Goal: Transaction & Acquisition: Purchase product/service

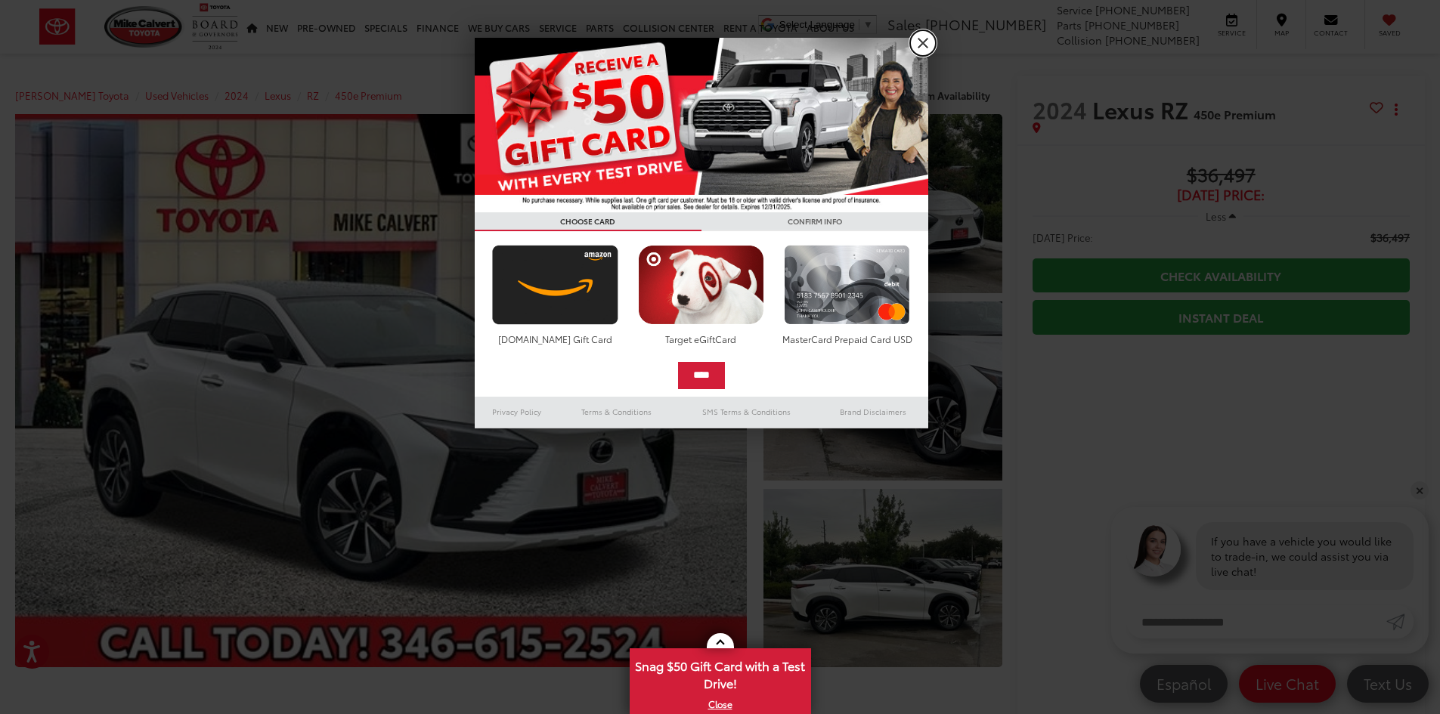
click at [929, 45] on link "X" at bounding box center [923, 43] width 26 height 26
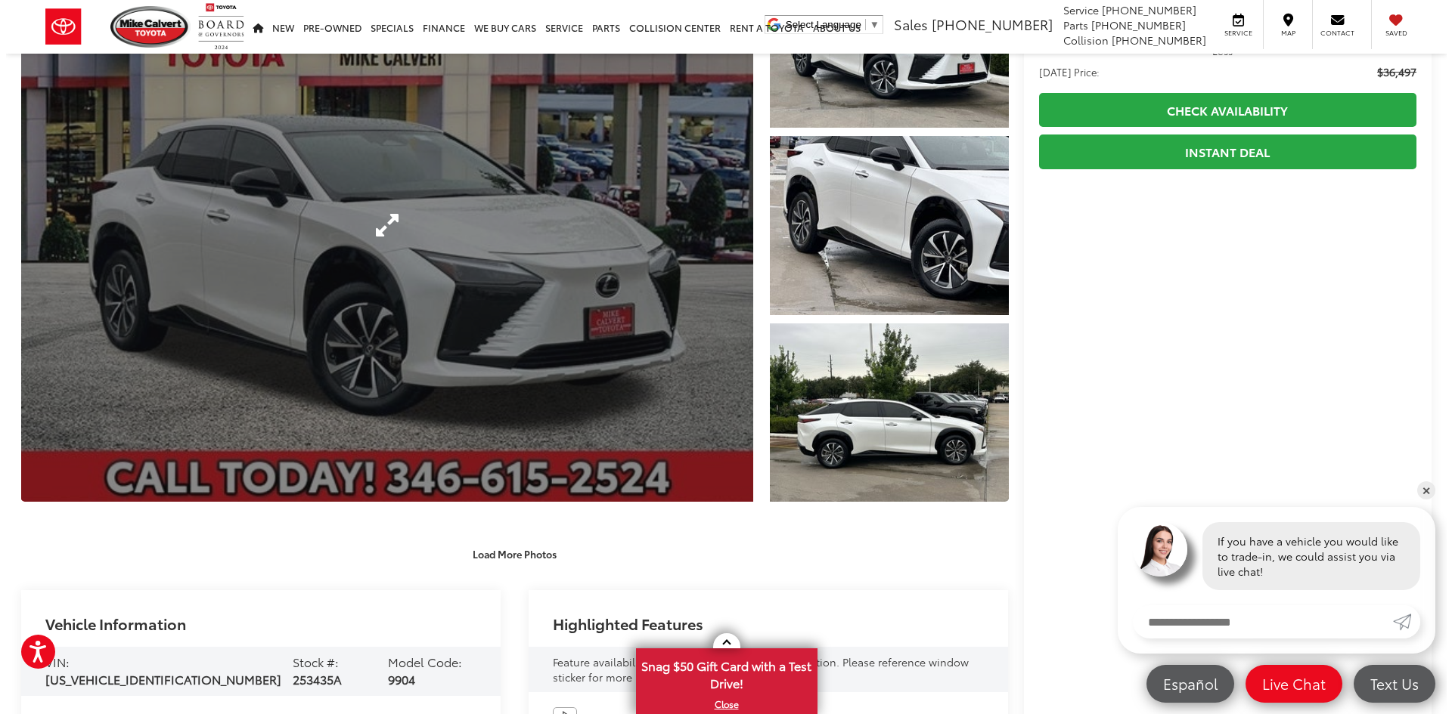
scroll to position [151, 0]
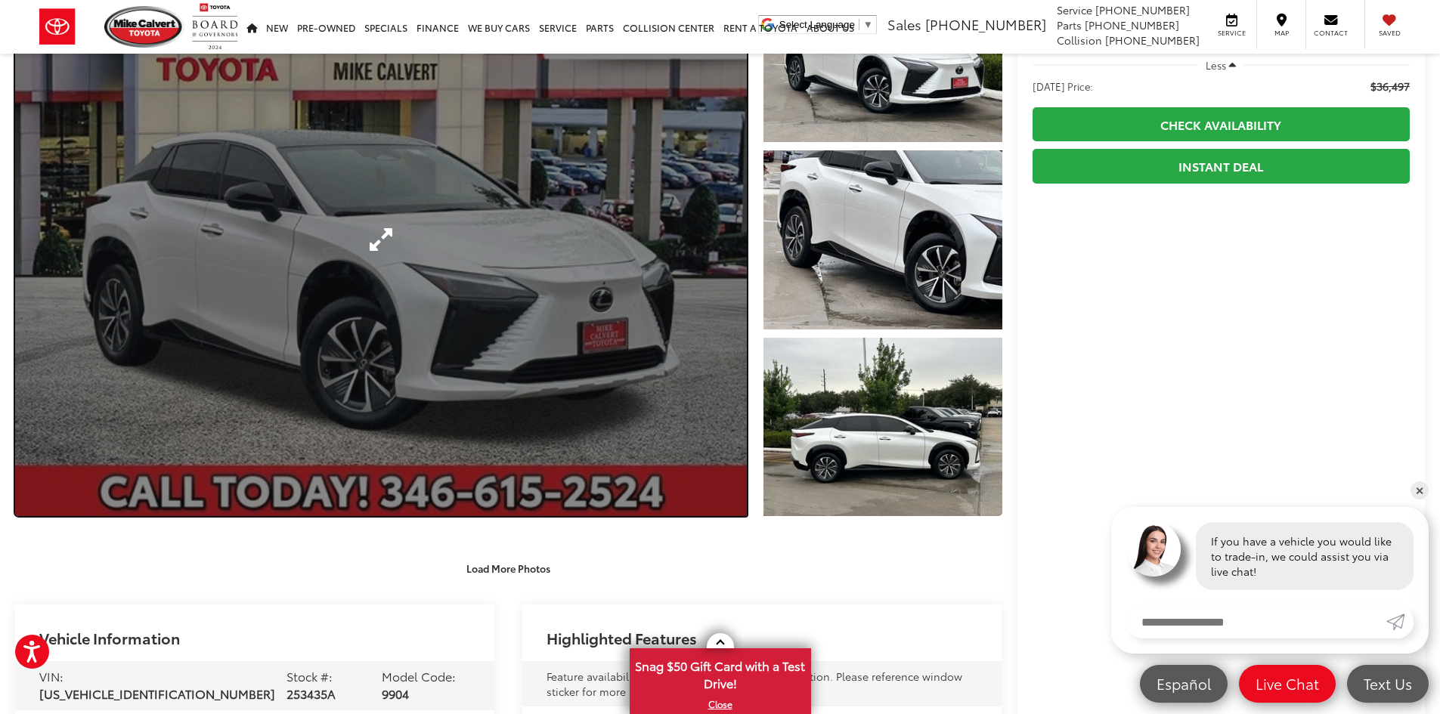
click at [636, 324] on link "Expand Photo 0" at bounding box center [381, 239] width 732 height 553
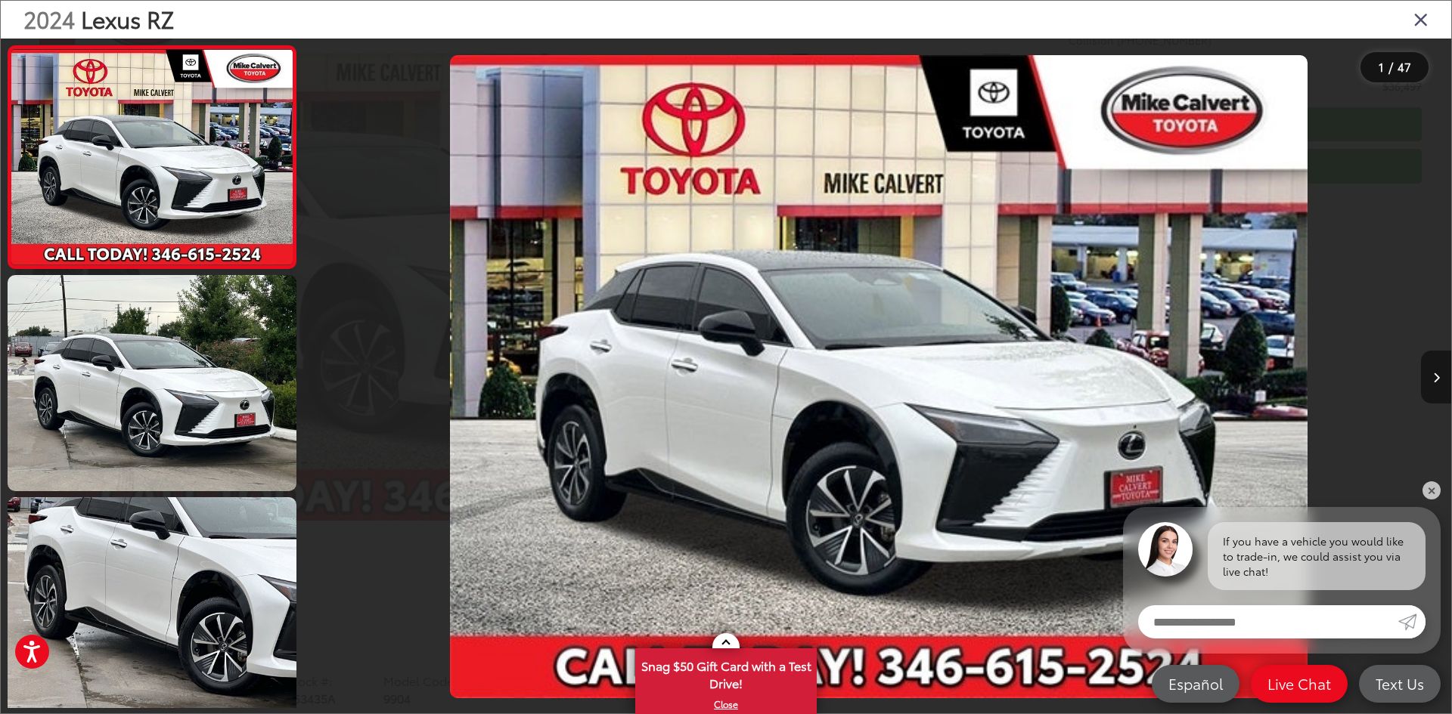
click at [1427, 384] on button "Next image" at bounding box center [1436, 377] width 30 height 53
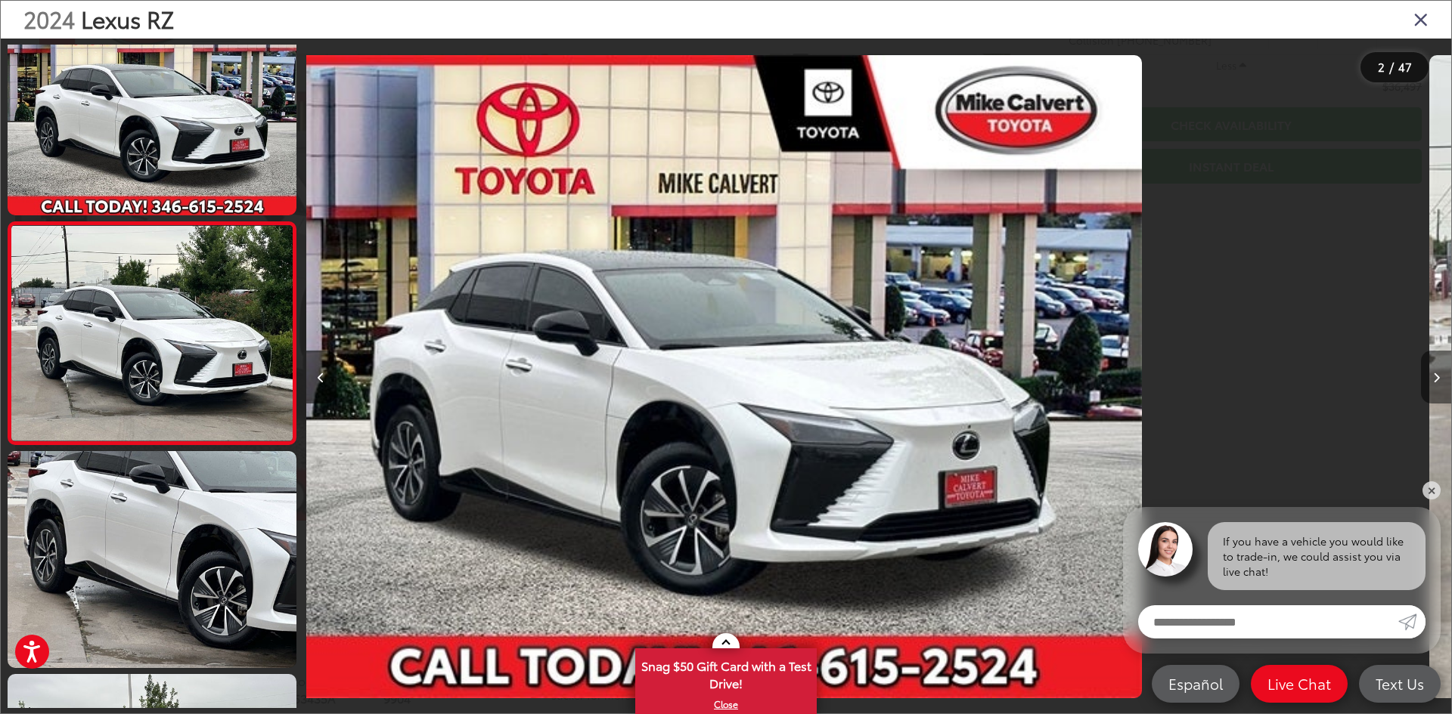
scroll to position [47, 0]
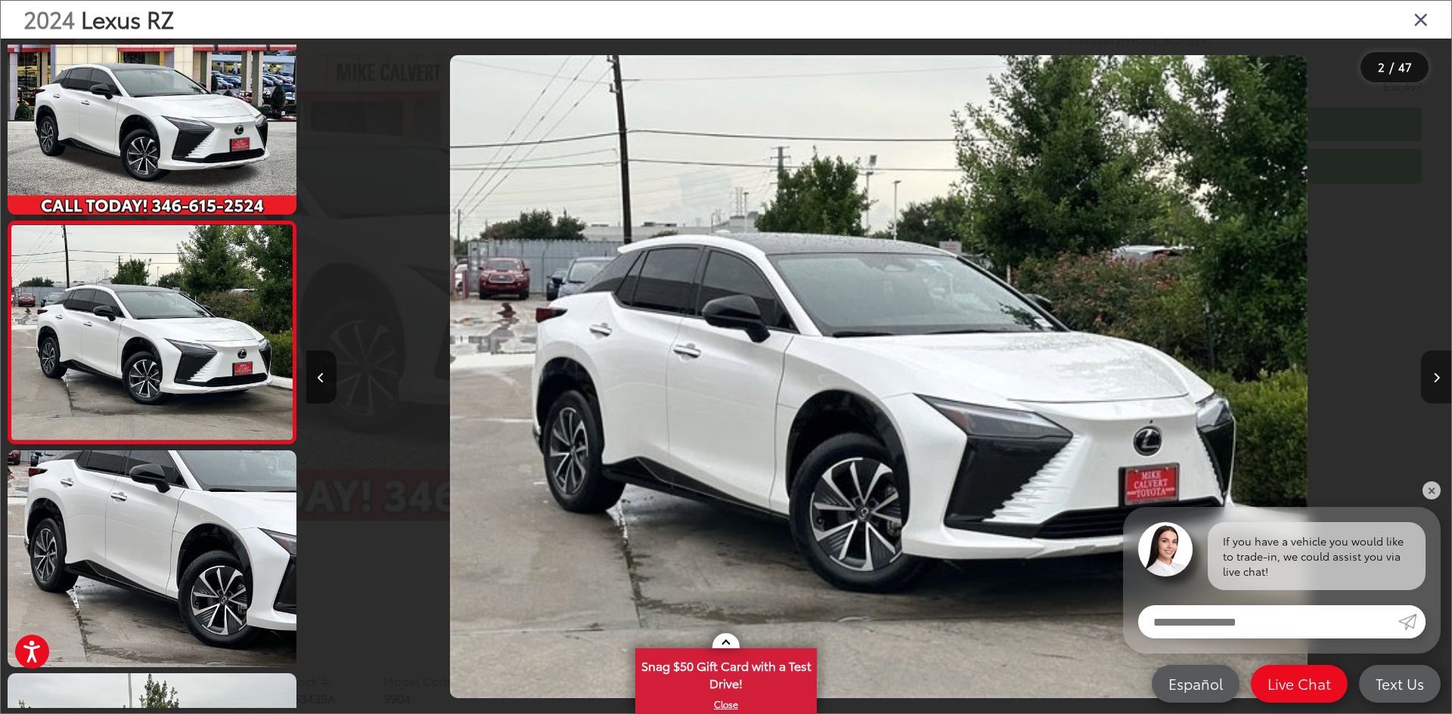
click at [1428, 383] on button "Next image" at bounding box center [1436, 377] width 30 height 53
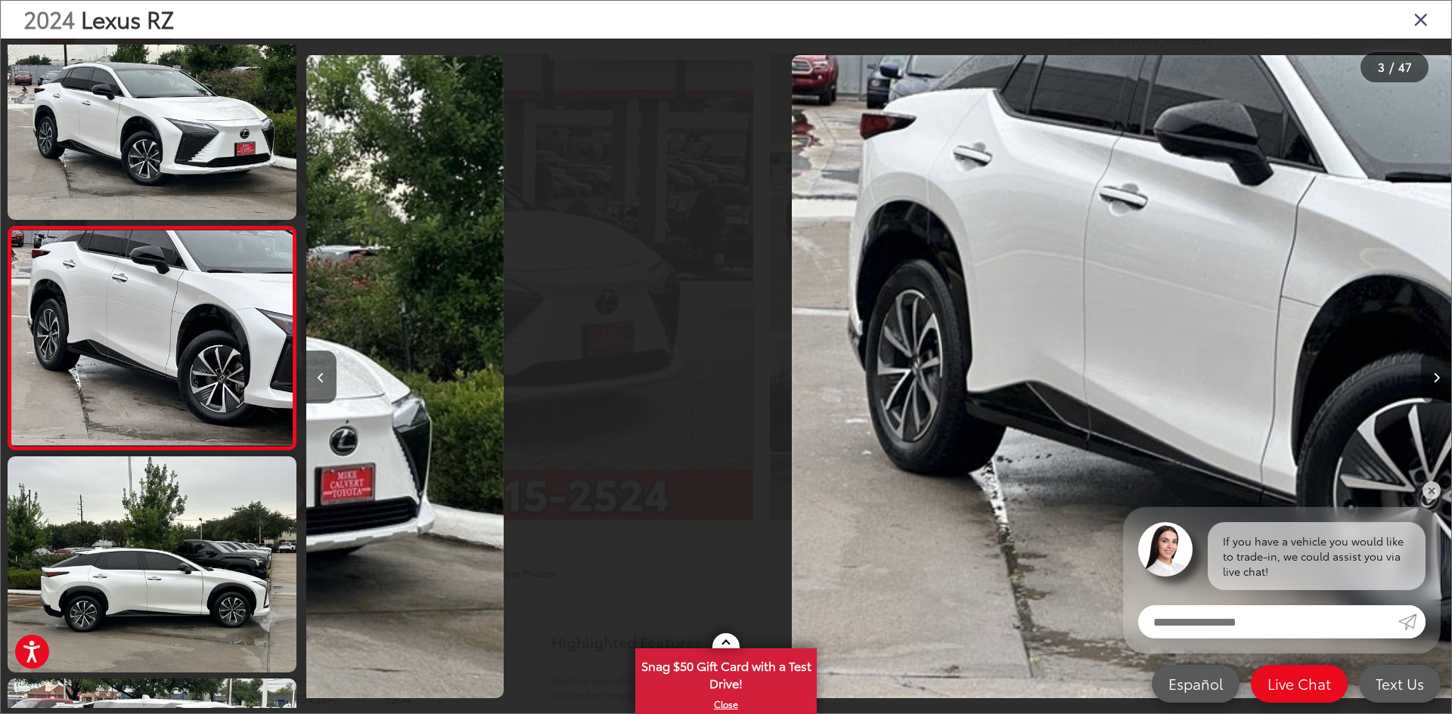
scroll to position [269, 0]
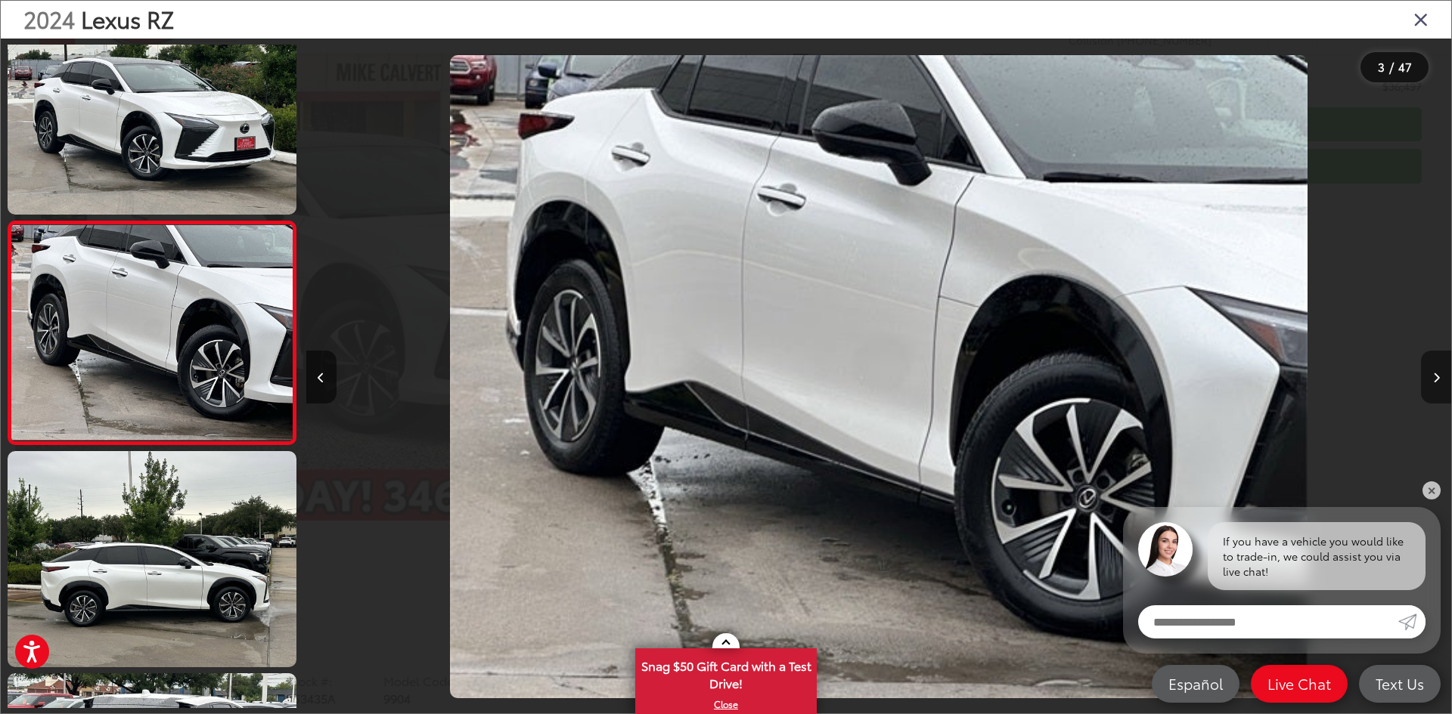
click at [1429, 382] on button "Next image" at bounding box center [1436, 377] width 30 height 53
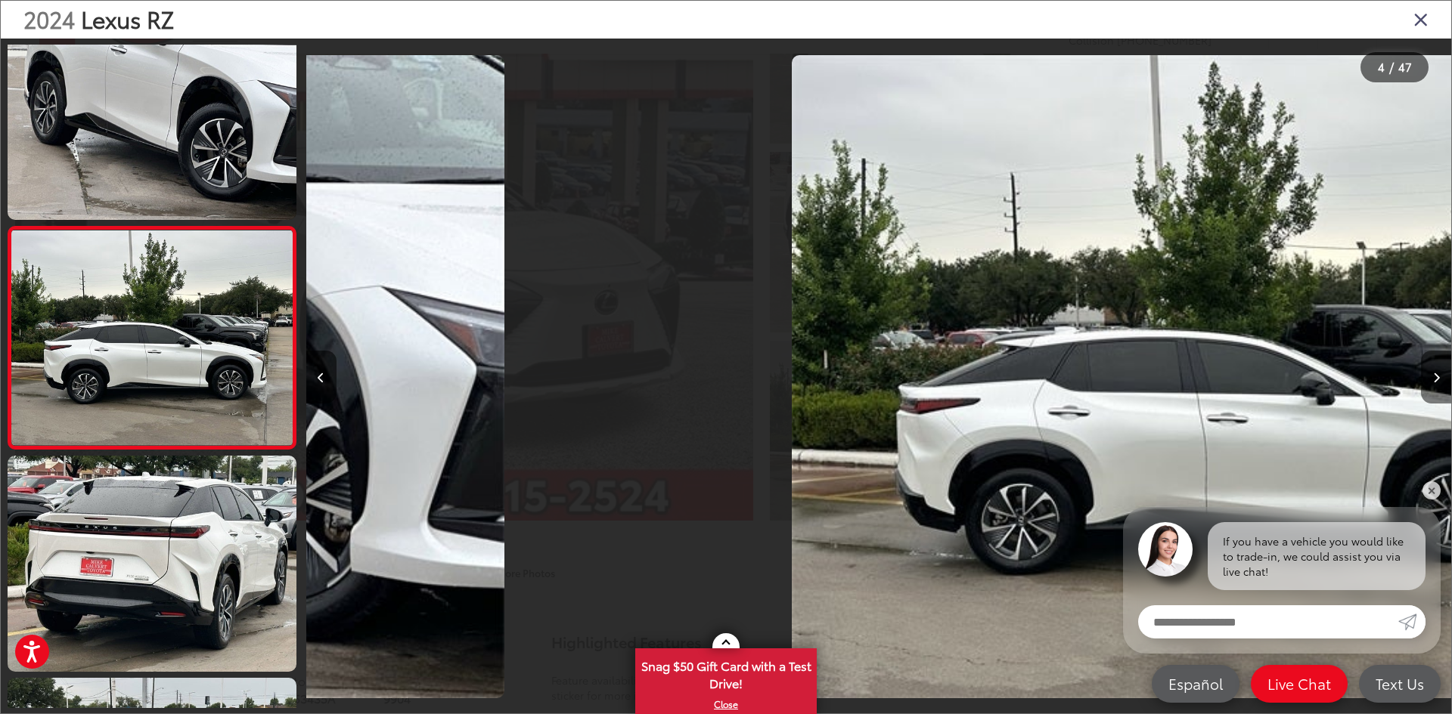
scroll to position [492, 0]
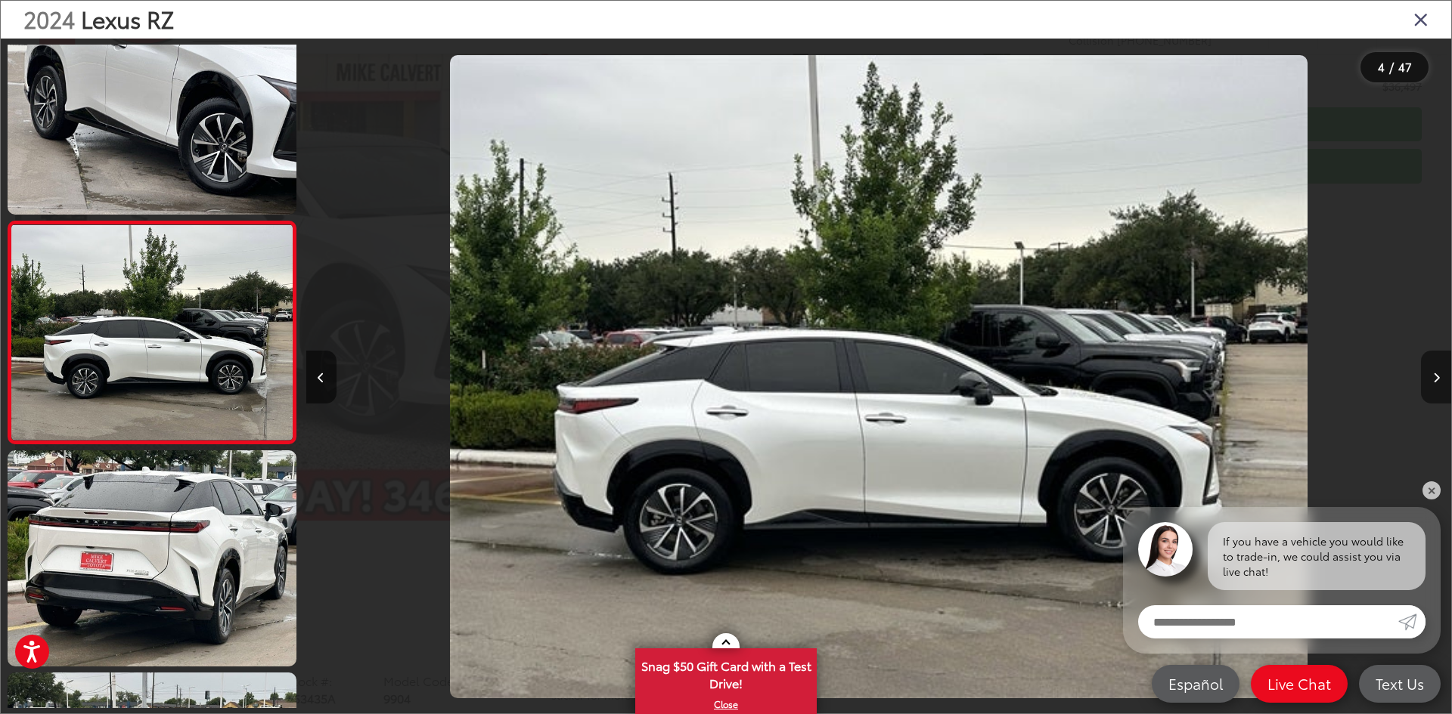
click at [1430, 381] on button "Next image" at bounding box center [1436, 377] width 30 height 53
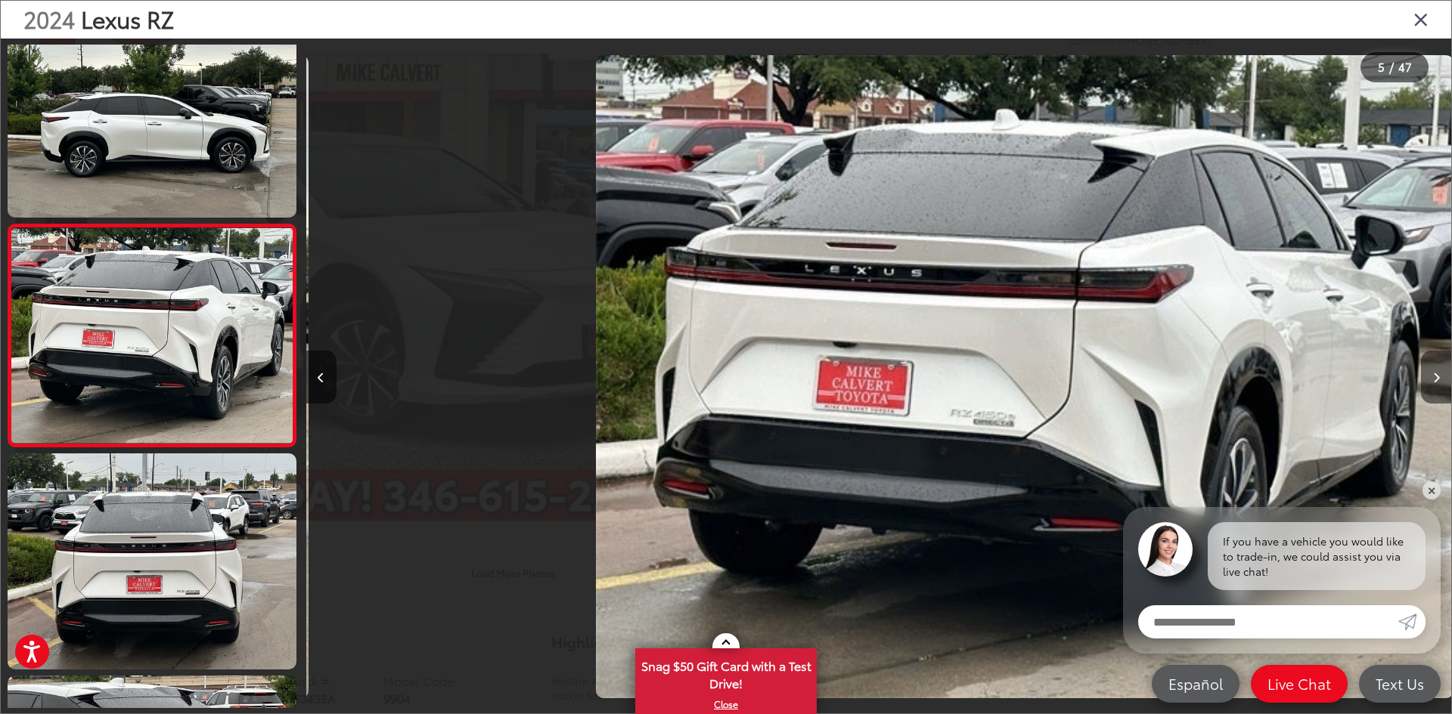
scroll to position [714, 0]
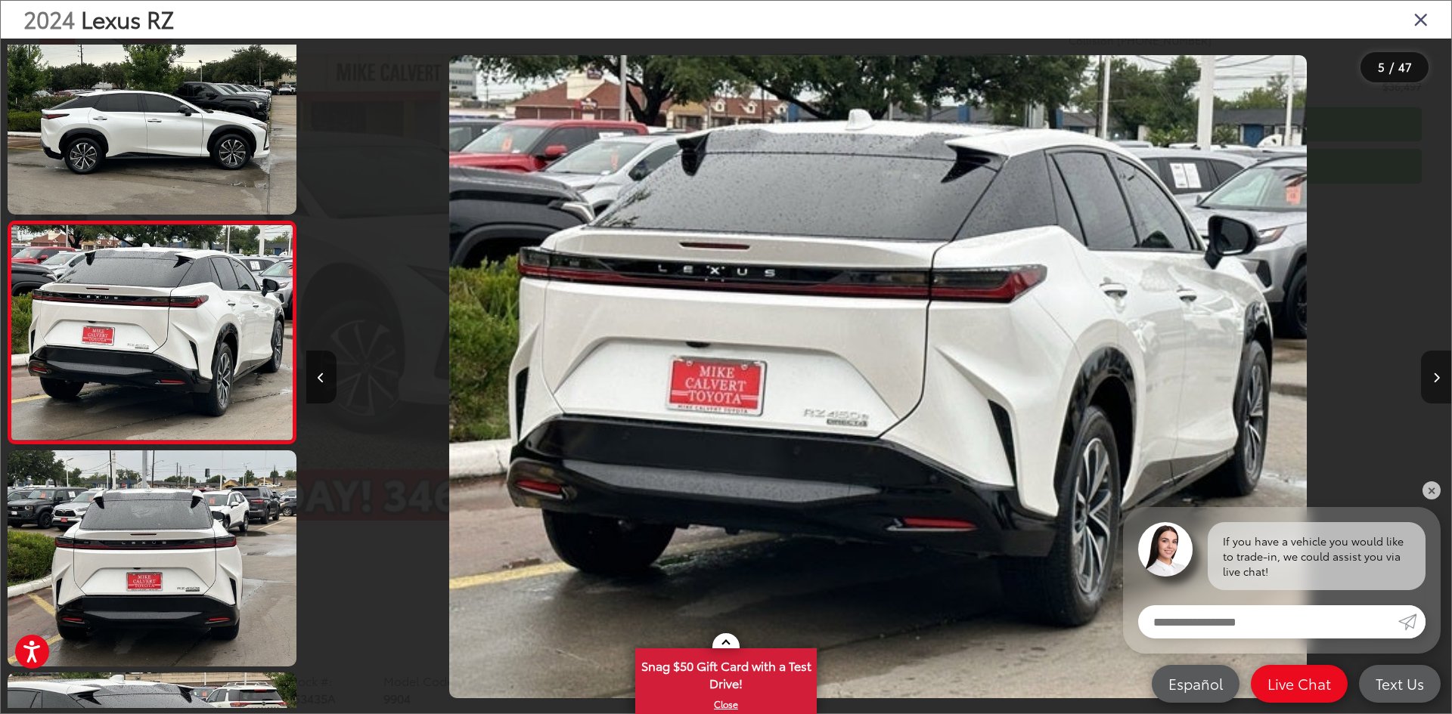
click at [1430, 381] on button "Next image" at bounding box center [1436, 377] width 30 height 53
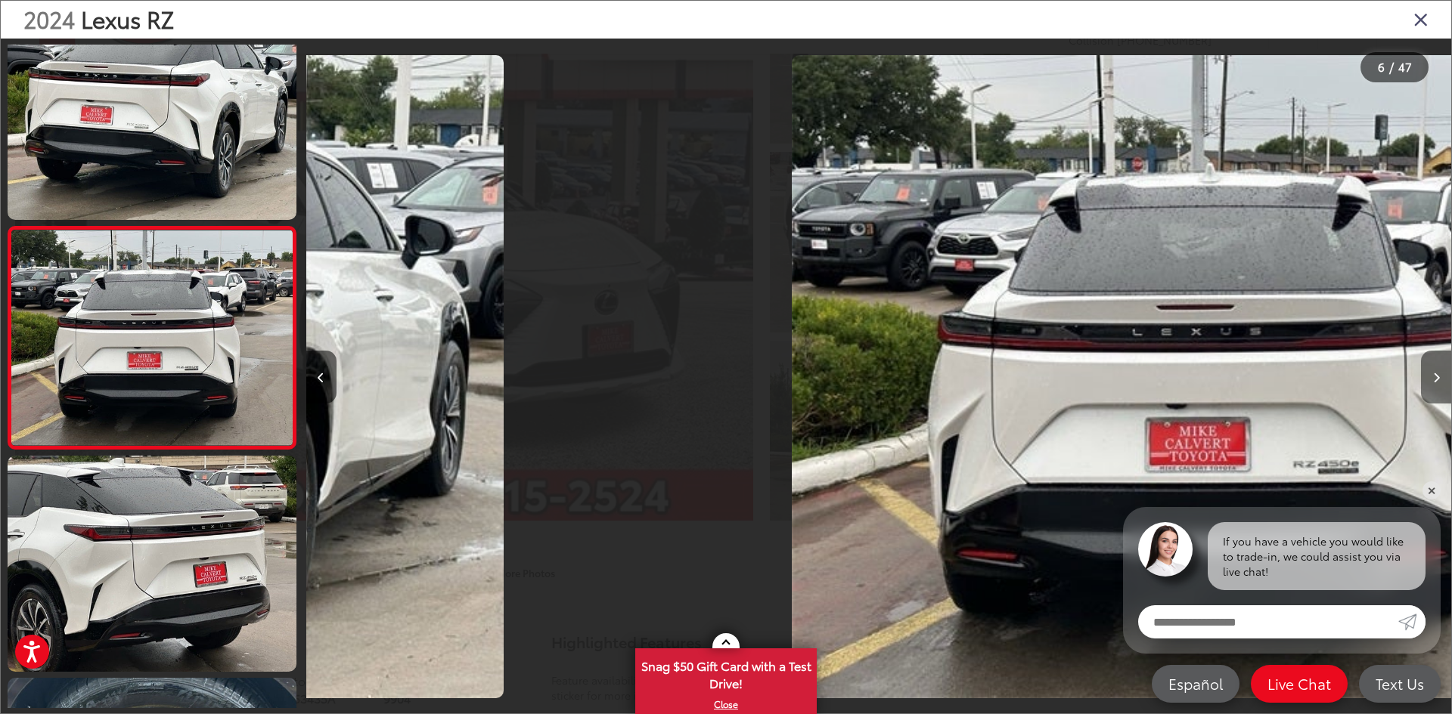
scroll to position [937, 0]
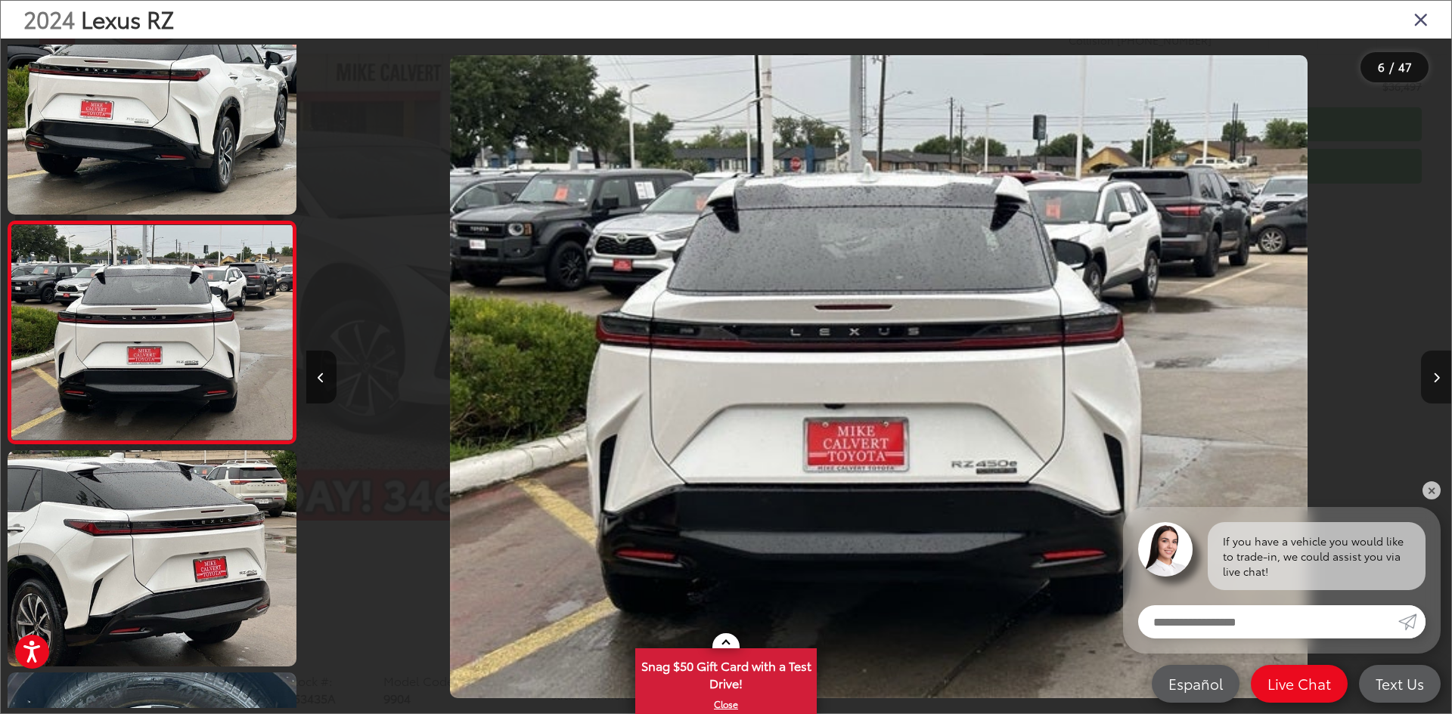
click at [1430, 381] on button "Next image" at bounding box center [1436, 377] width 30 height 53
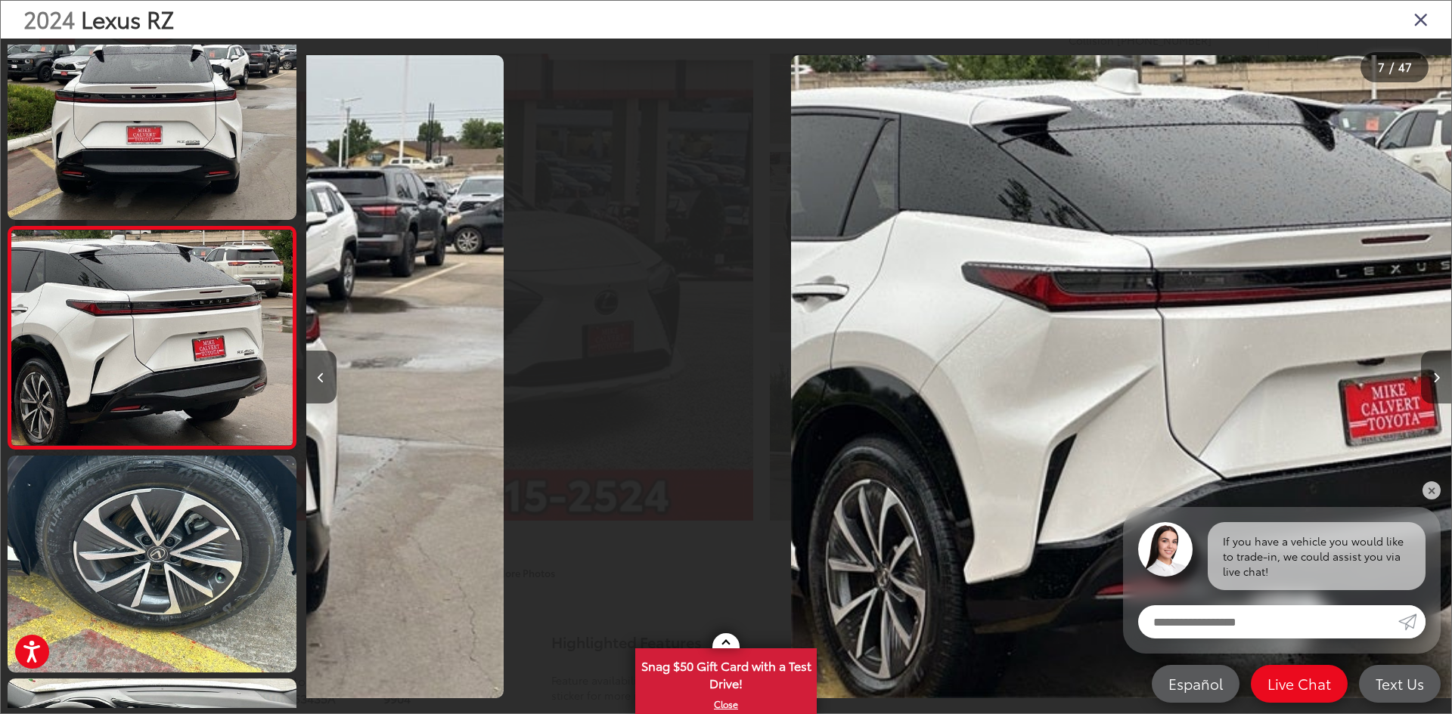
scroll to position [1159, 0]
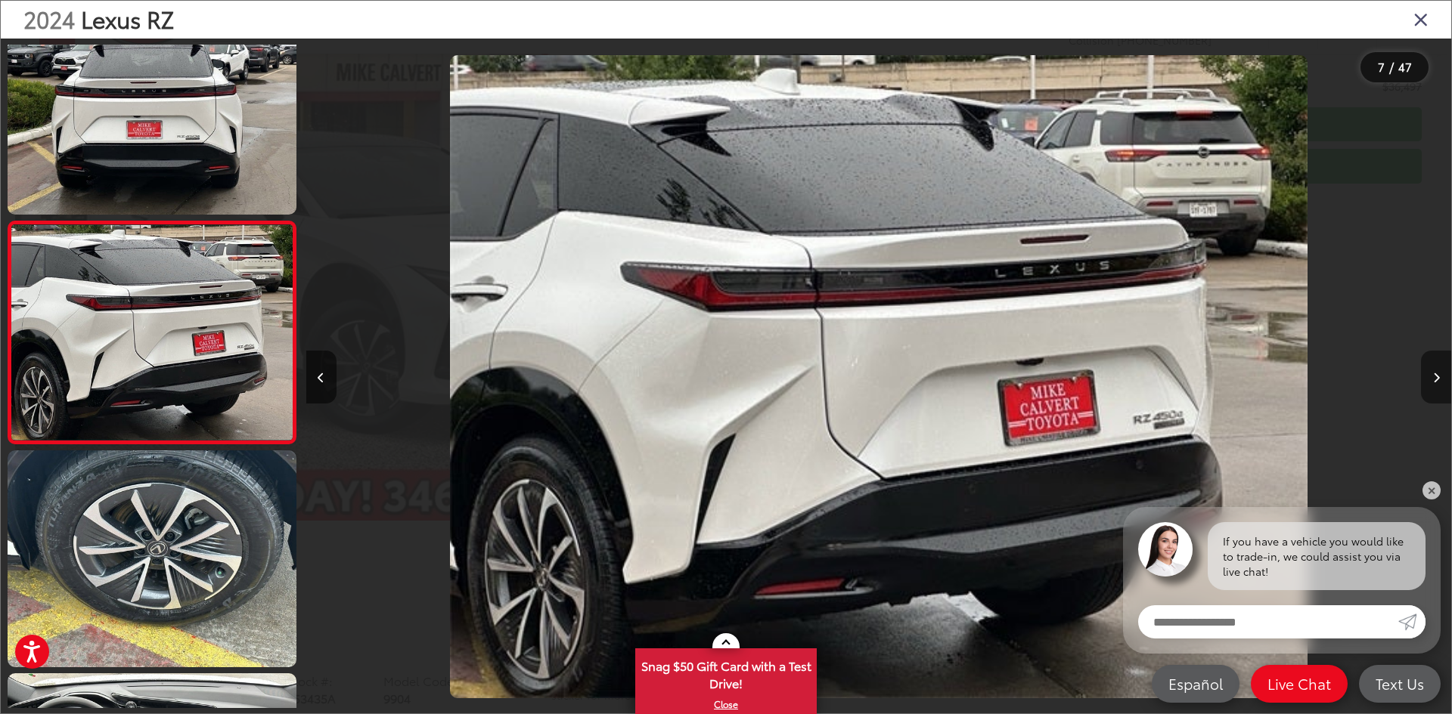
click at [1430, 381] on button "Next image" at bounding box center [1436, 377] width 30 height 53
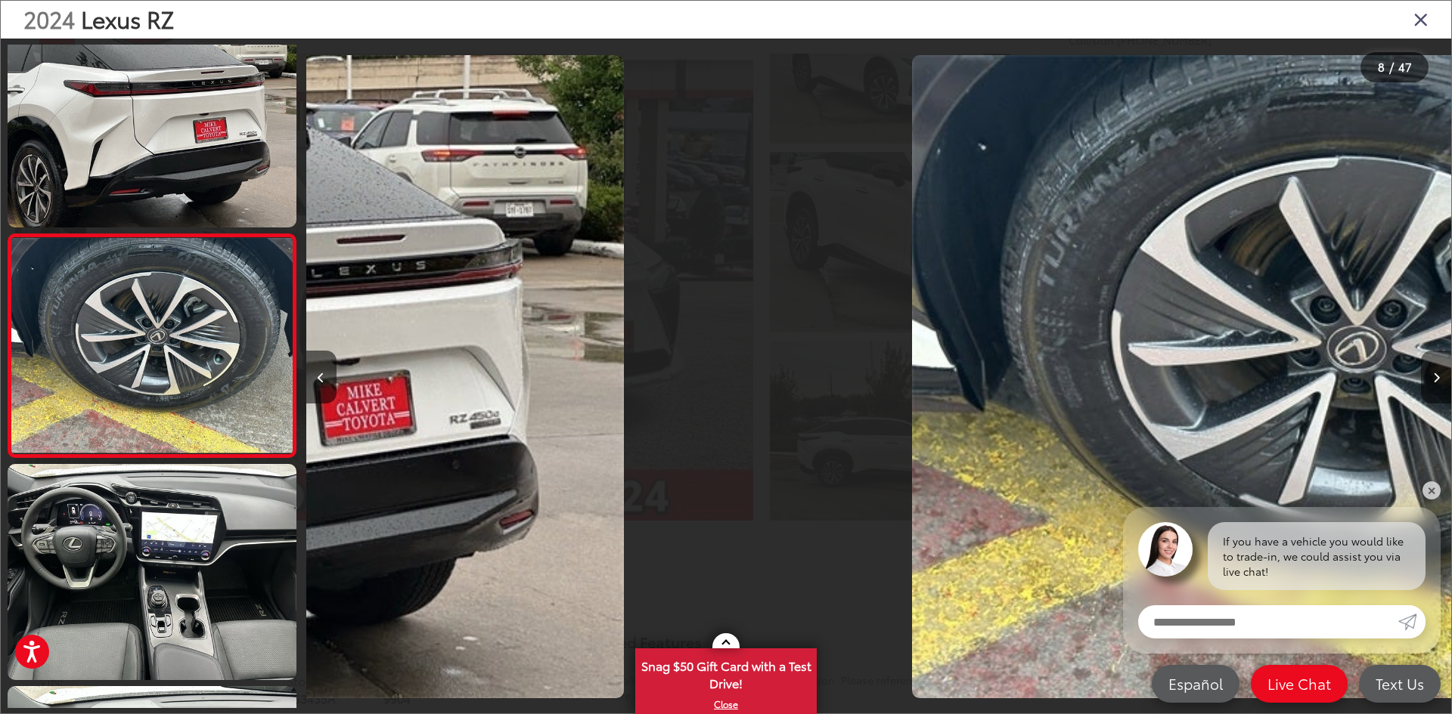
scroll to position [1381, 0]
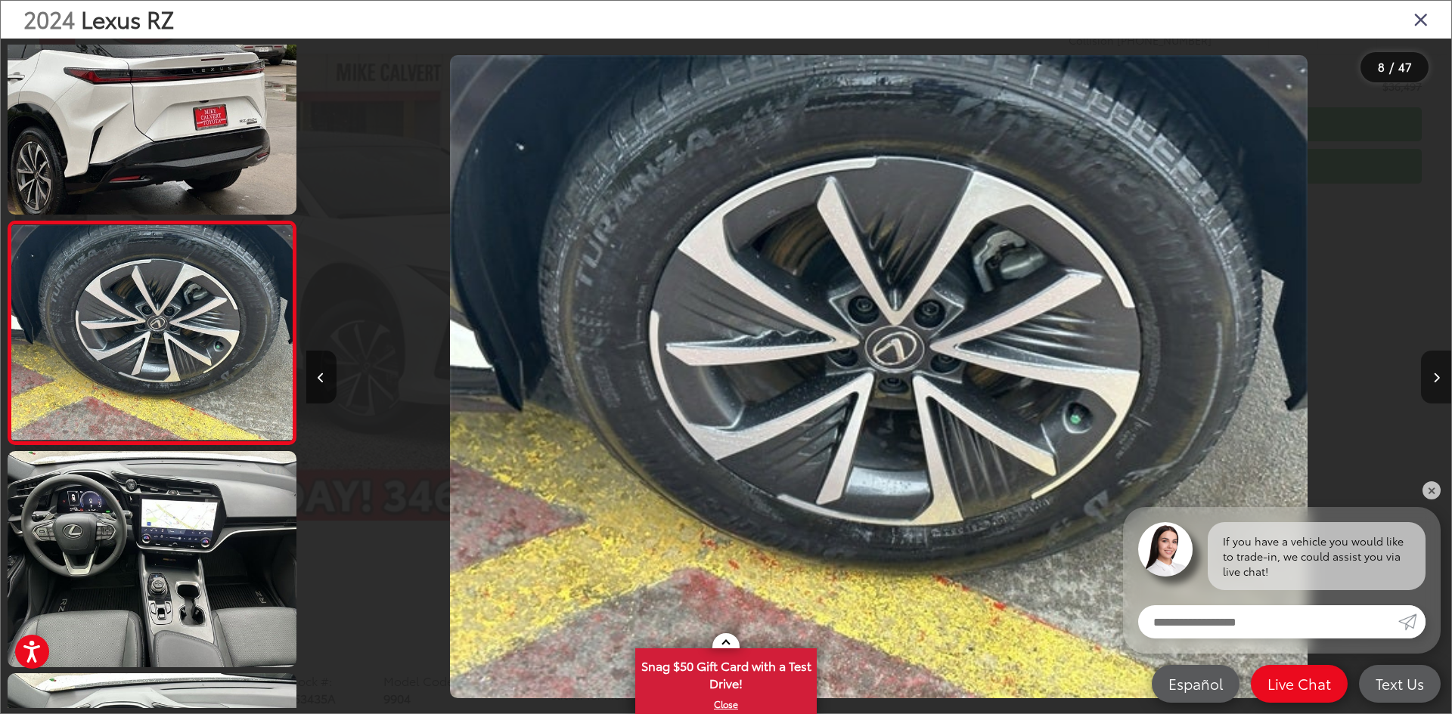
click at [1430, 381] on button "Next image" at bounding box center [1436, 377] width 30 height 53
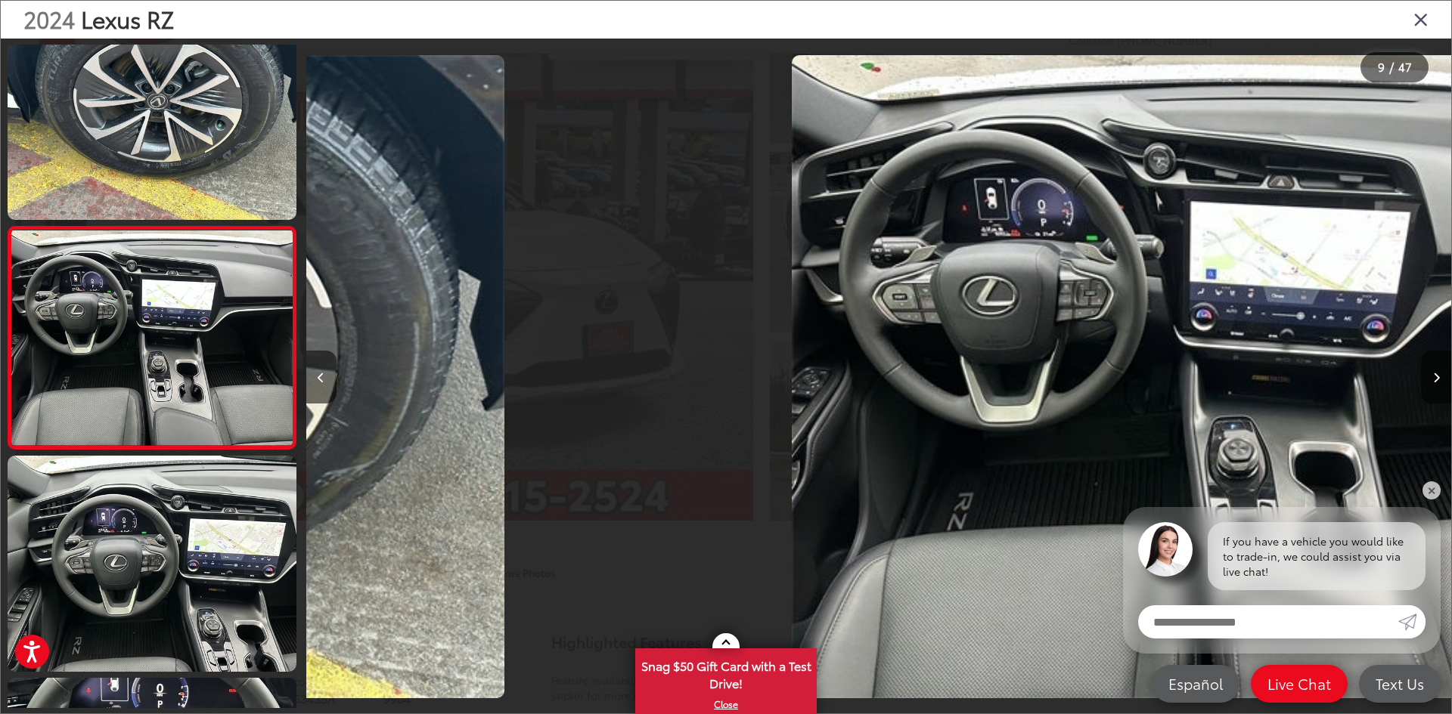
scroll to position [0, 0]
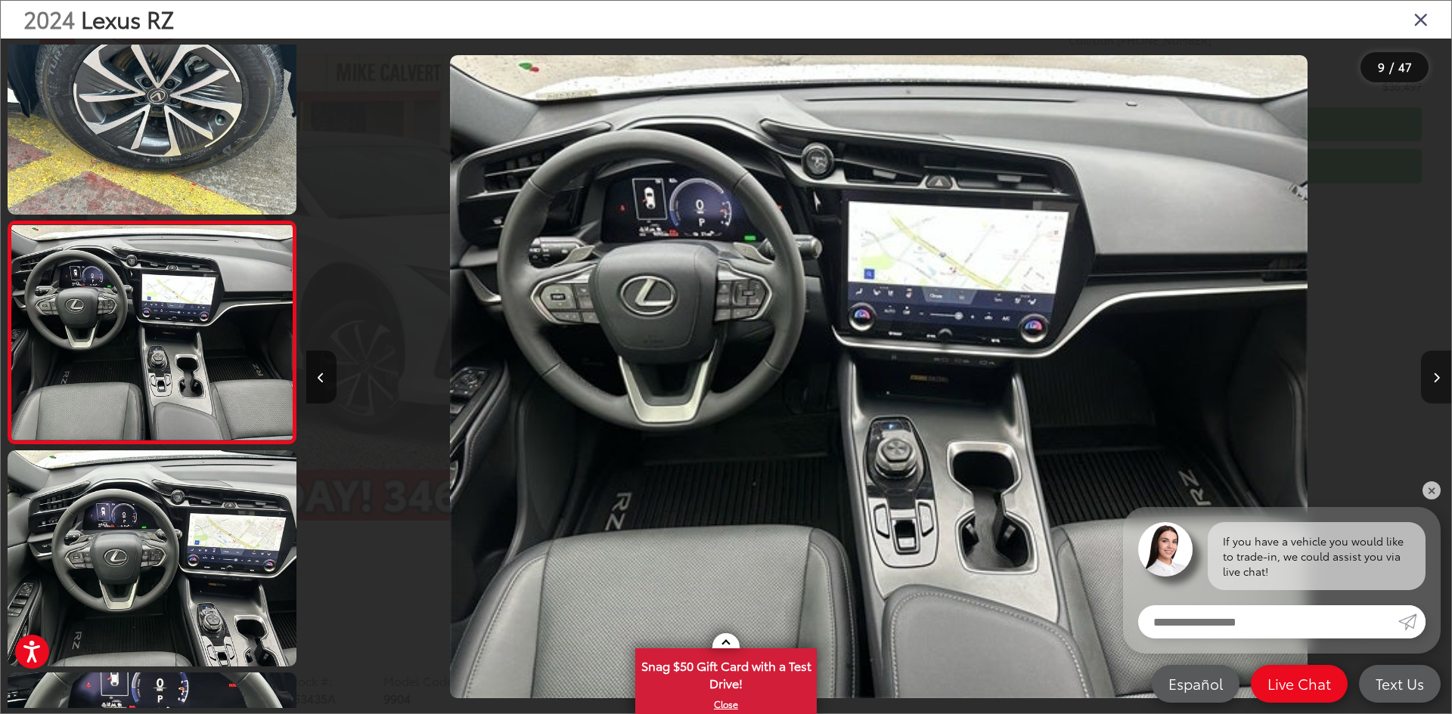
click at [1430, 381] on button "Next image" at bounding box center [1436, 377] width 30 height 53
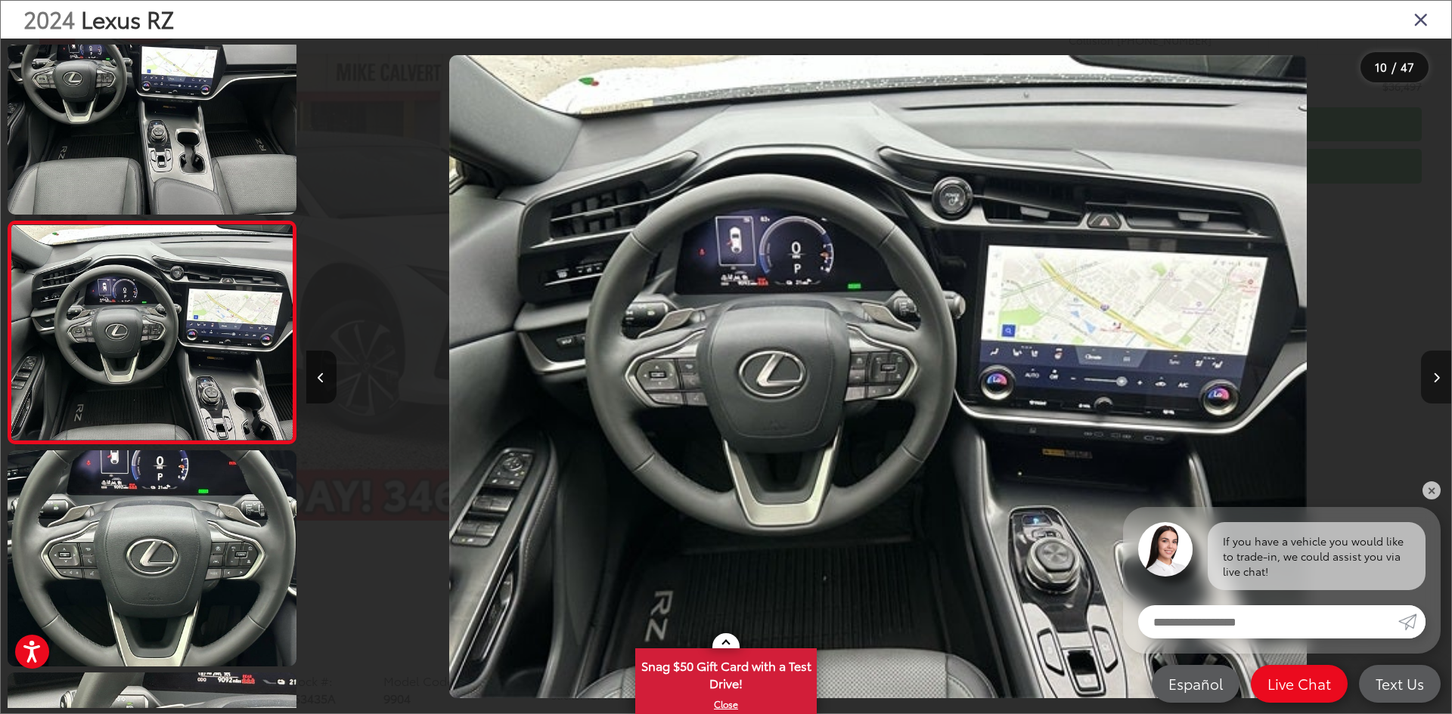
click at [1430, 381] on button "Next image" at bounding box center [1436, 377] width 30 height 53
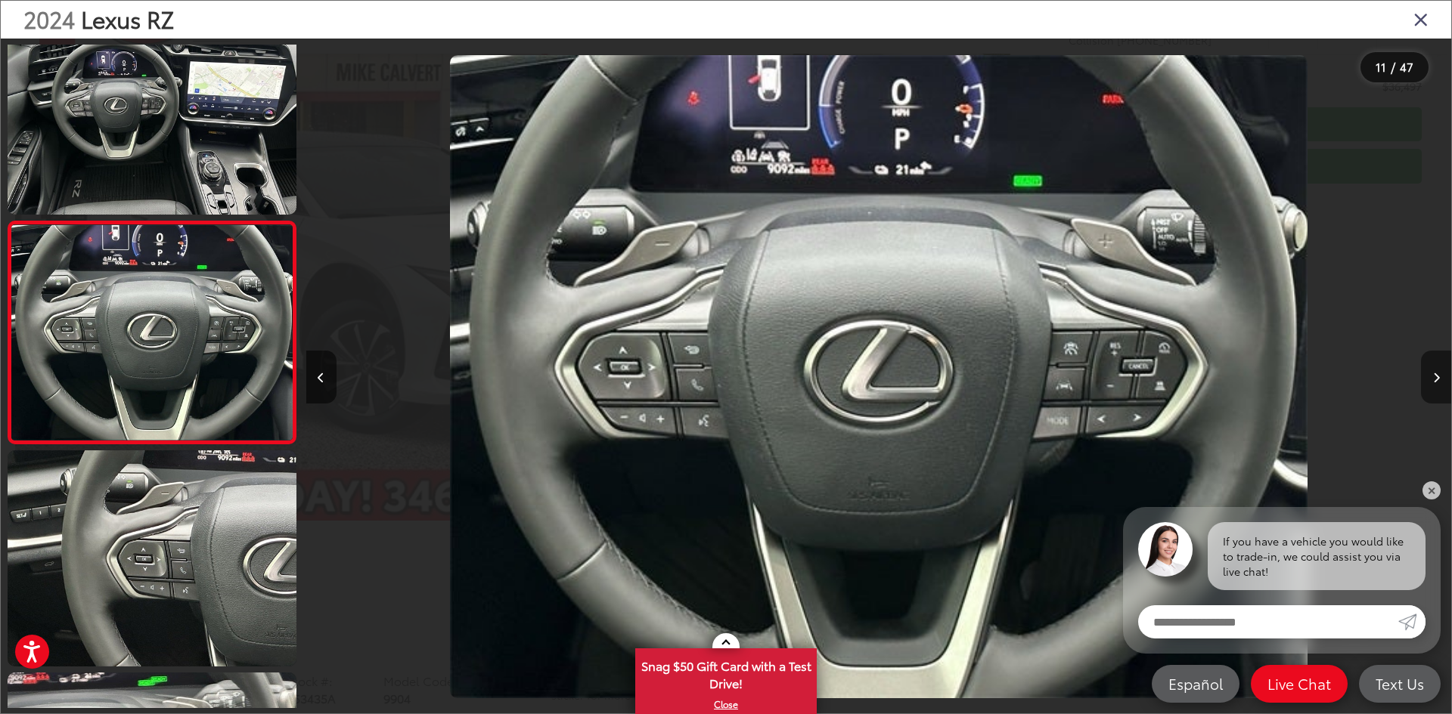
click at [1430, 381] on button "Next image" at bounding box center [1436, 377] width 30 height 53
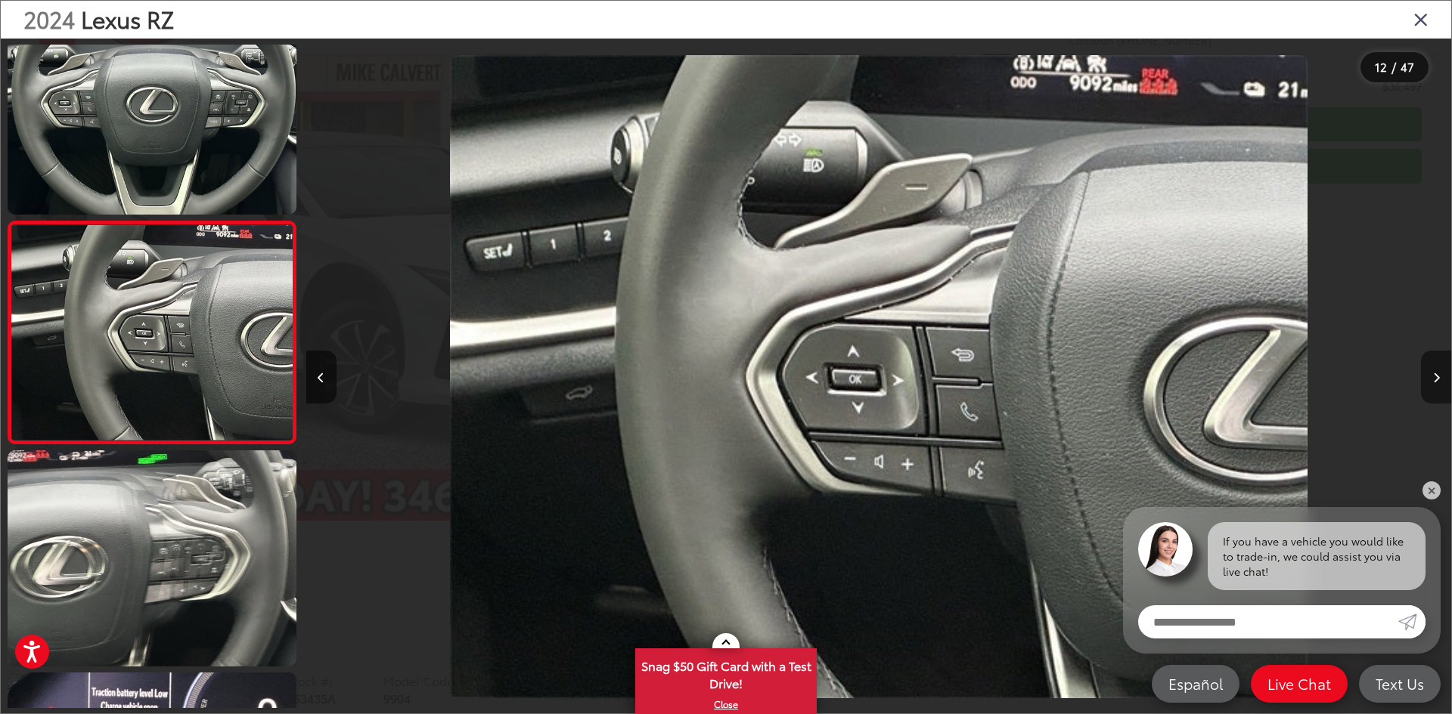
click at [1430, 381] on button "Next image" at bounding box center [1436, 377] width 30 height 53
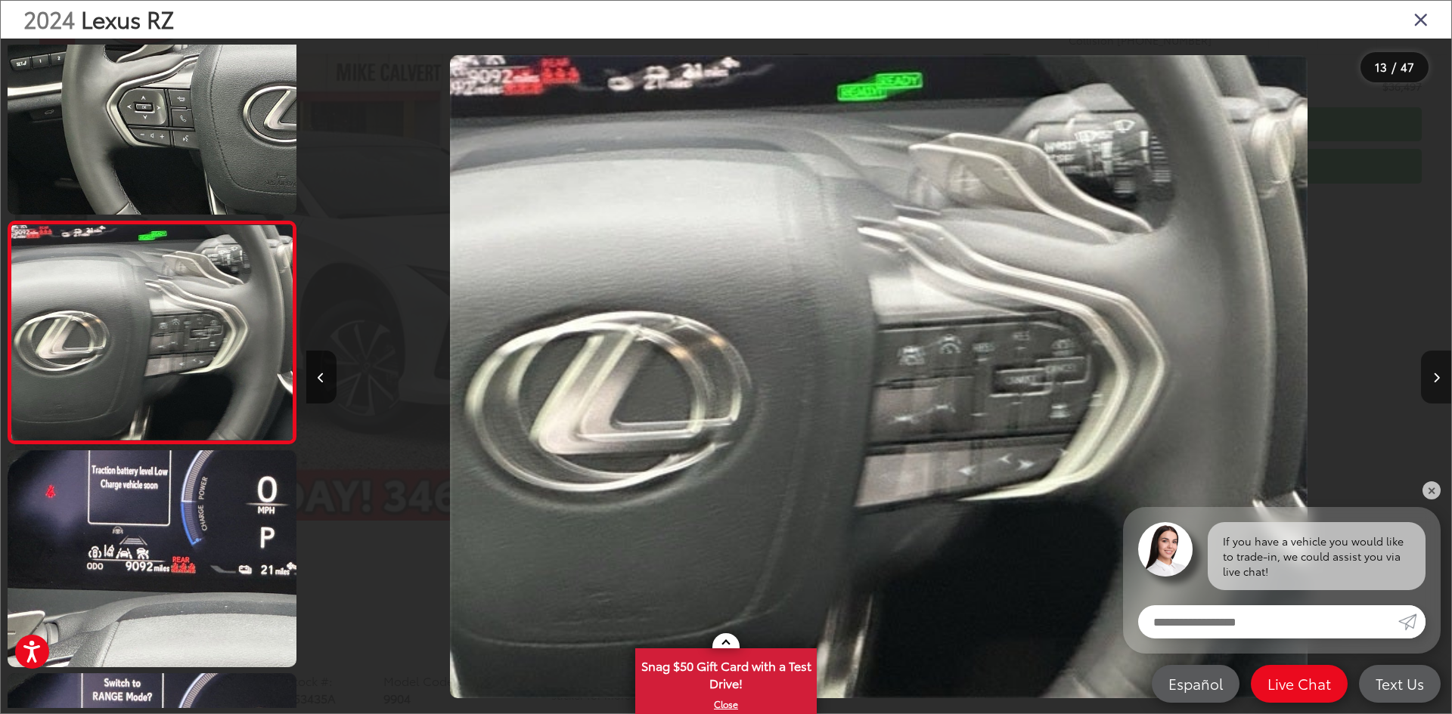
click at [1430, 381] on button "Next image" at bounding box center [1436, 377] width 30 height 53
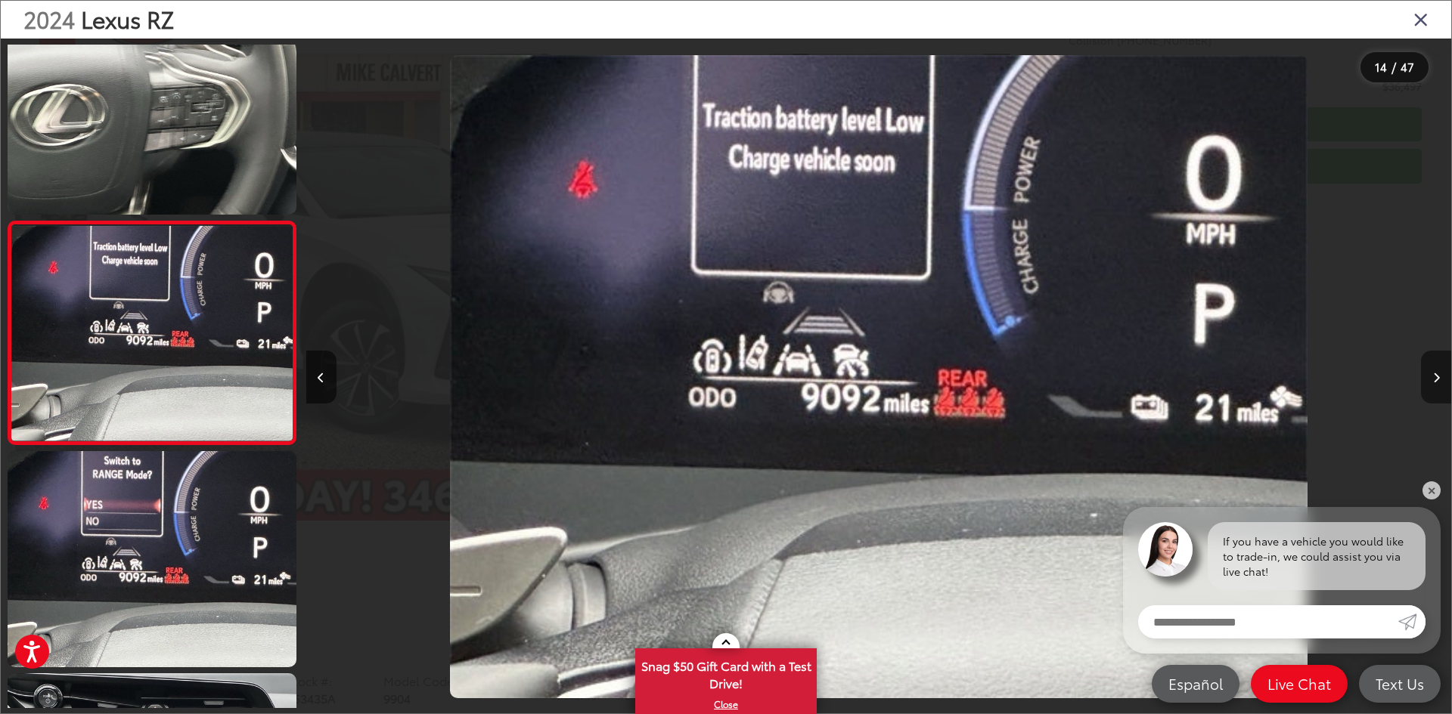
click at [1429, 381] on button "Next image" at bounding box center [1436, 377] width 30 height 53
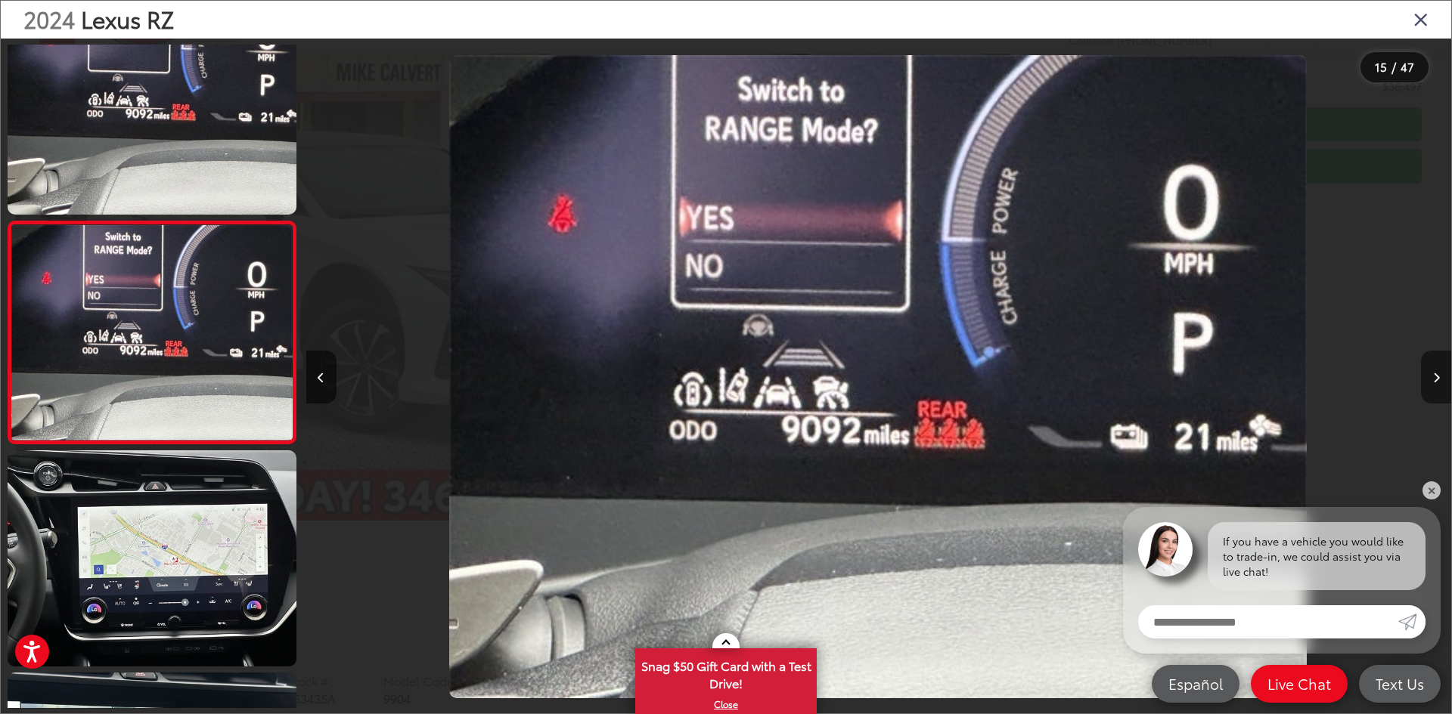
click at [1429, 381] on button "Next image" at bounding box center [1436, 377] width 30 height 53
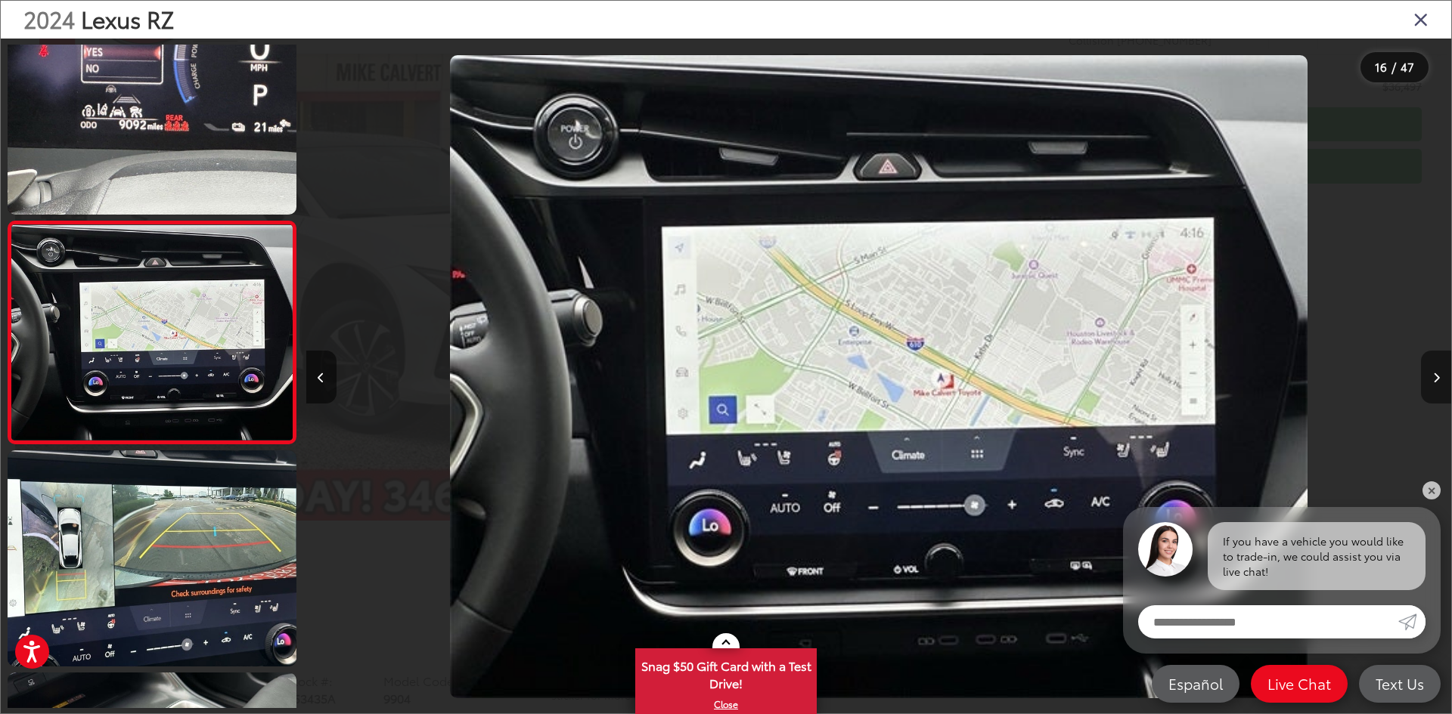
click at [1429, 381] on button "Next image" at bounding box center [1436, 377] width 30 height 53
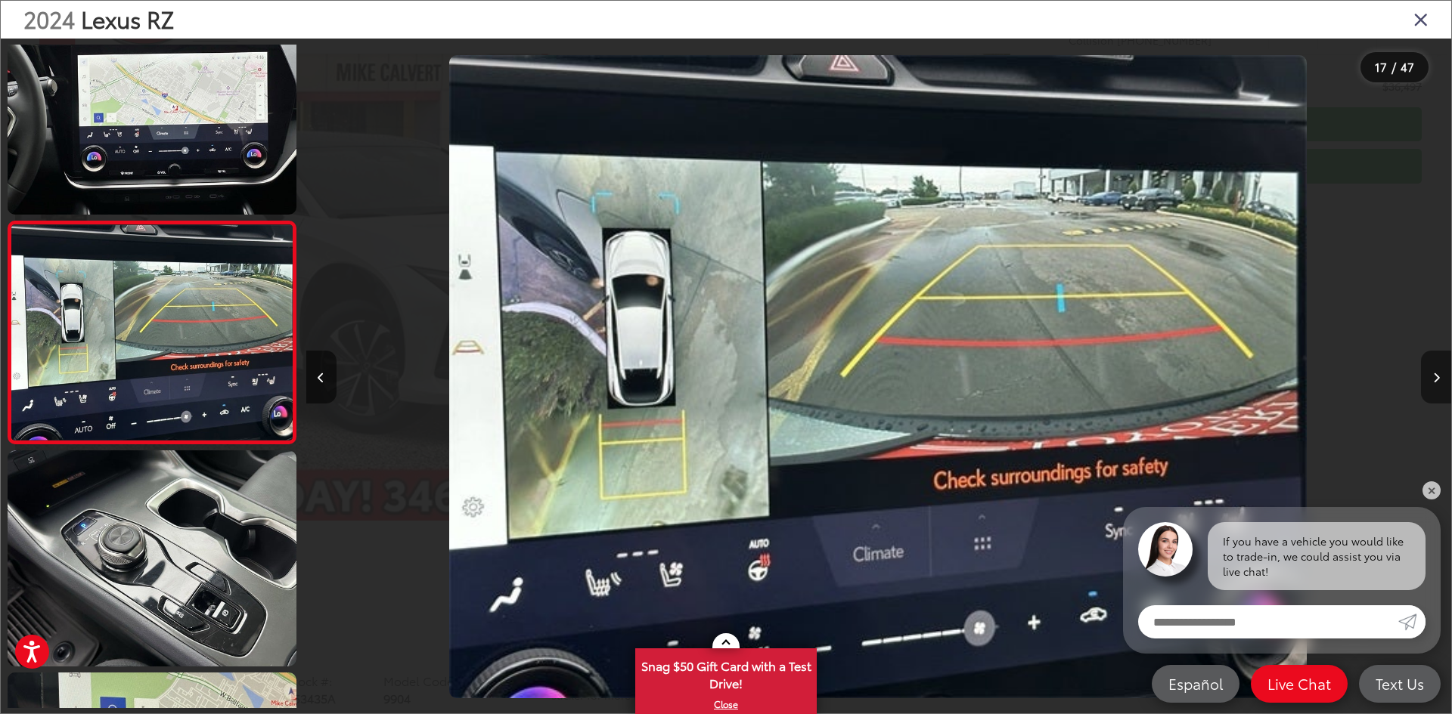
click at [1429, 381] on button "Next image" at bounding box center [1436, 377] width 30 height 53
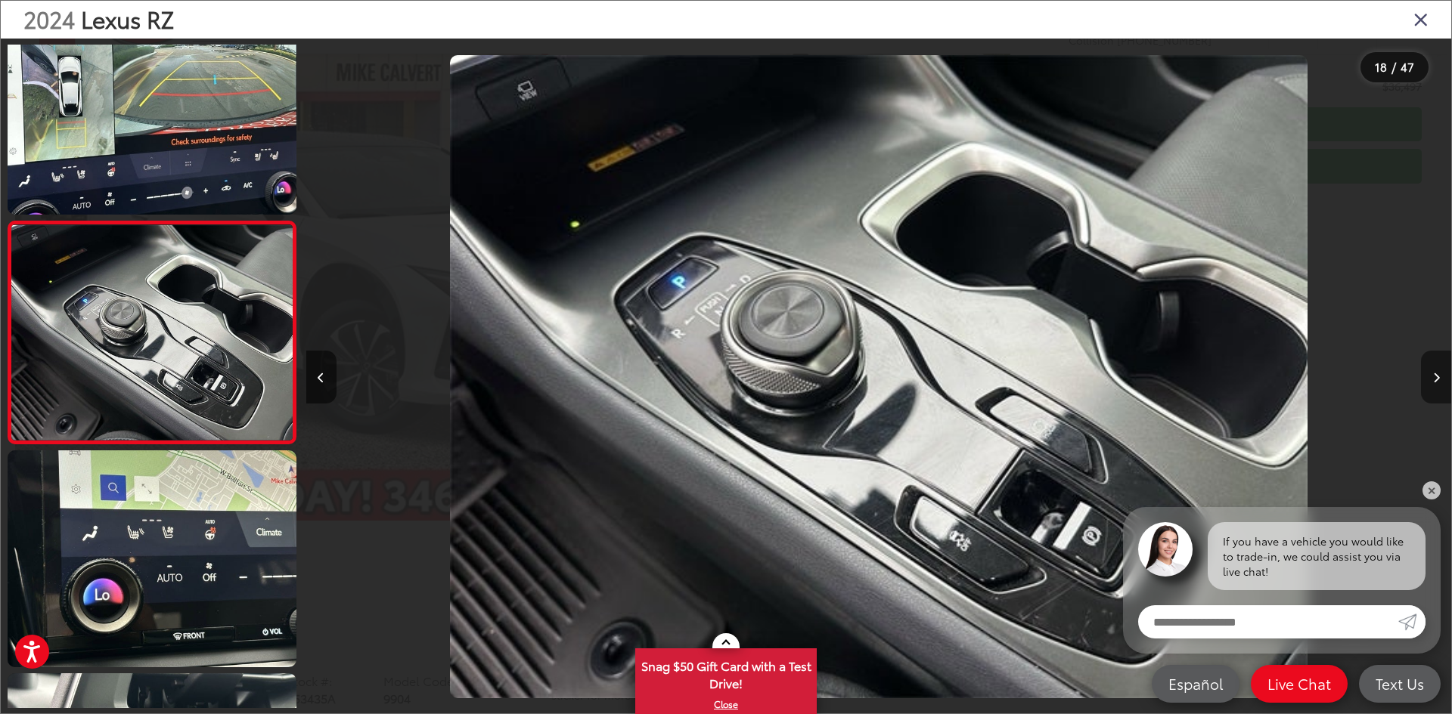
click at [1429, 381] on button "Next image" at bounding box center [1436, 377] width 30 height 53
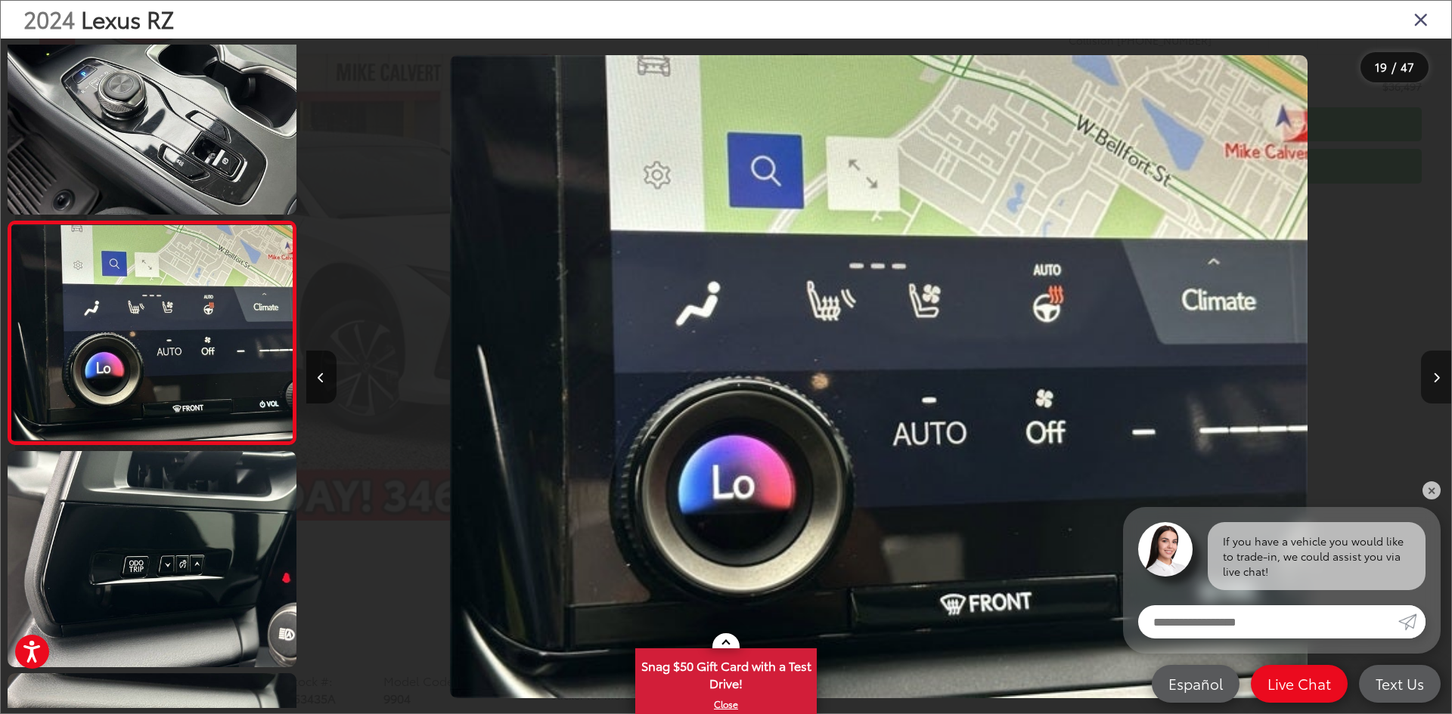
click at [1429, 381] on button "Next image" at bounding box center [1436, 377] width 30 height 53
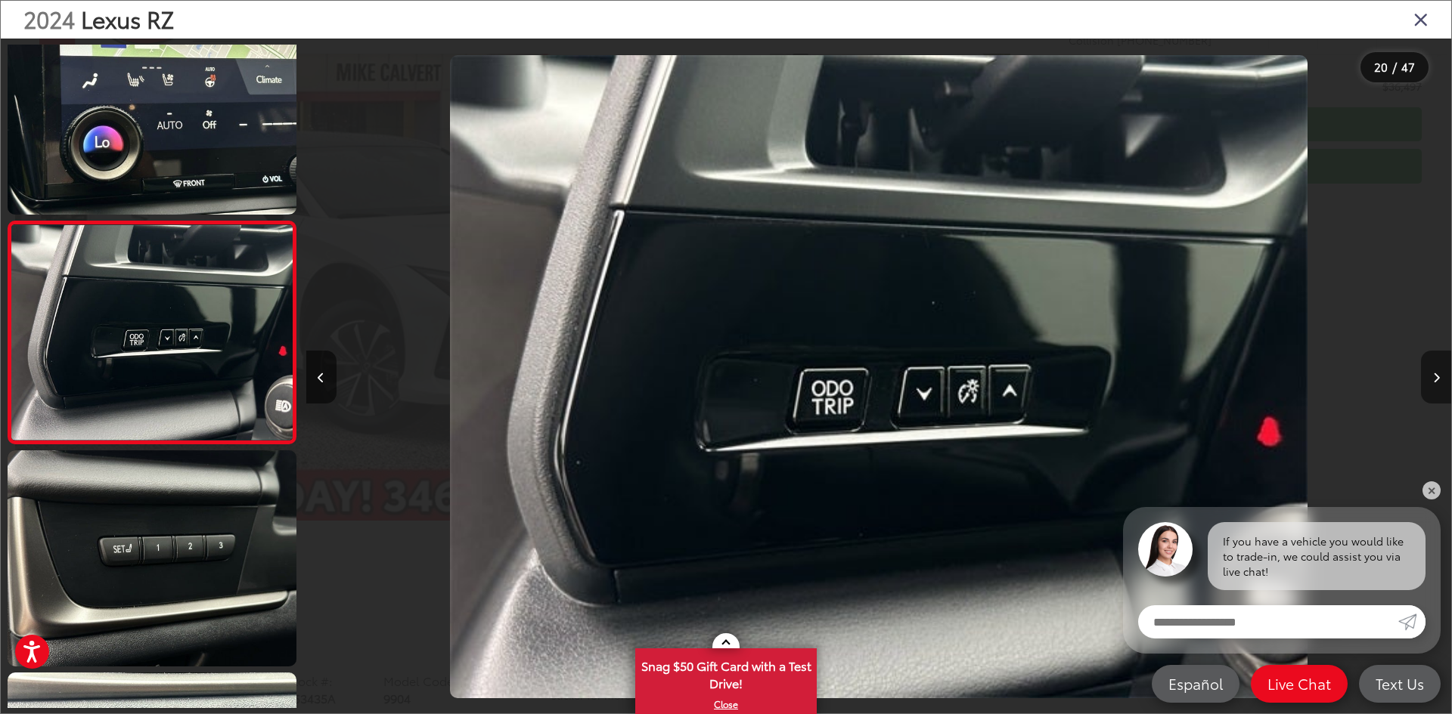
click at [1429, 381] on button "Next image" at bounding box center [1436, 377] width 30 height 53
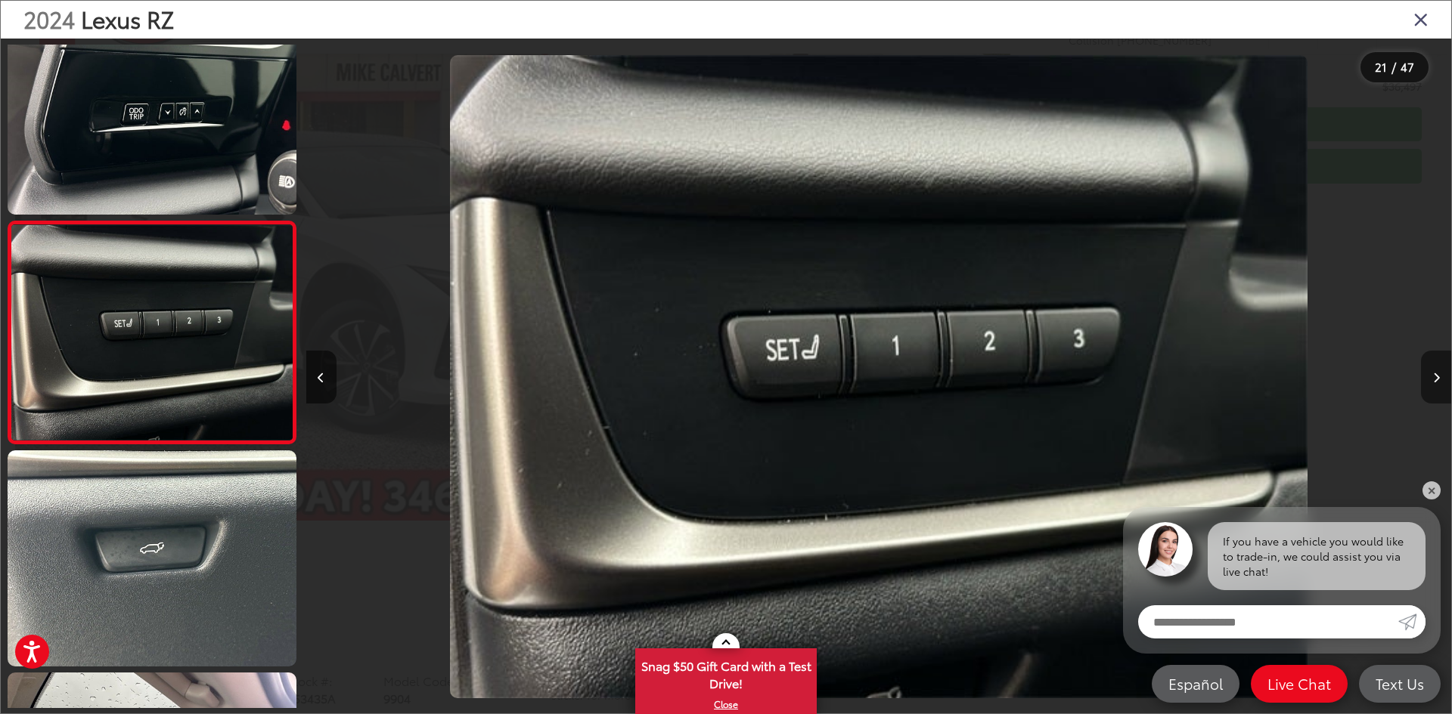
click at [1429, 381] on button "Next image" at bounding box center [1436, 377] width 30 height 53
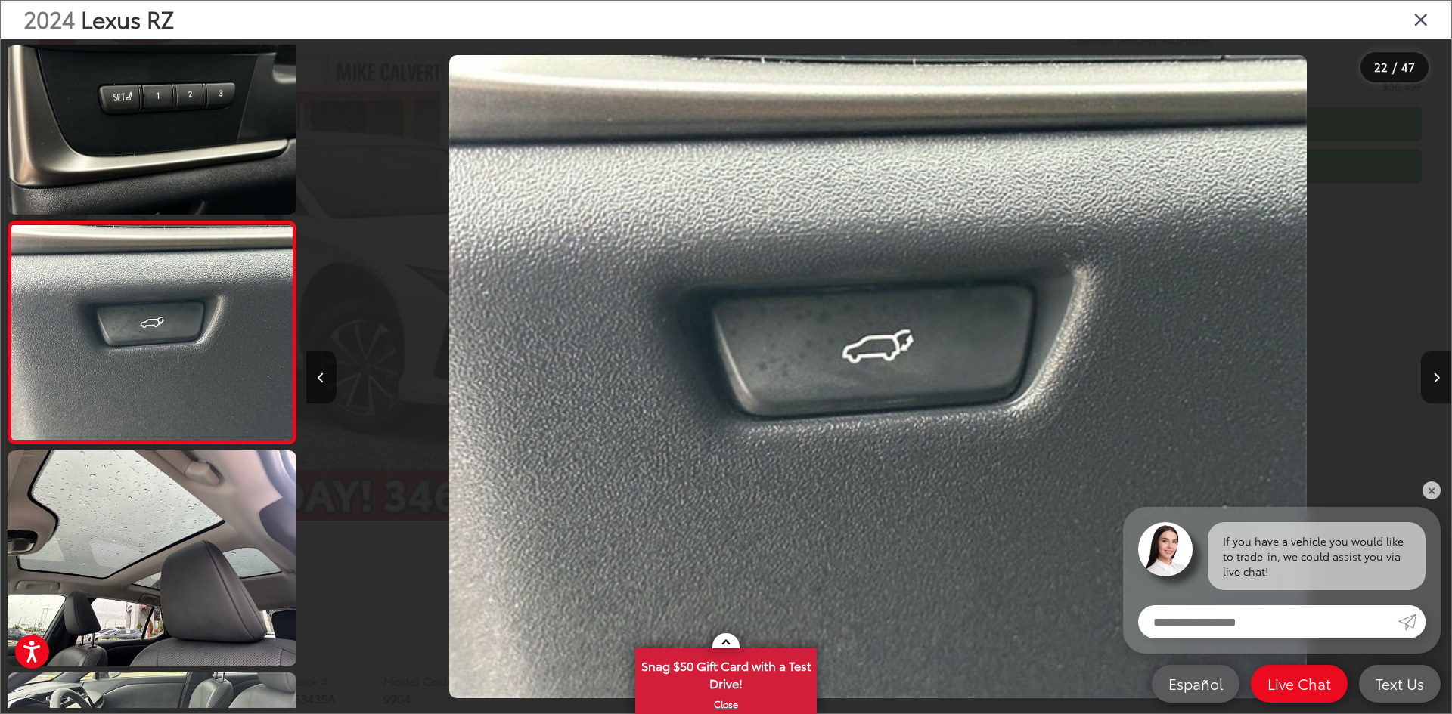
click at [1429, 381] on button "Next image" at bounding box center [1436, 377] width 30 height 53
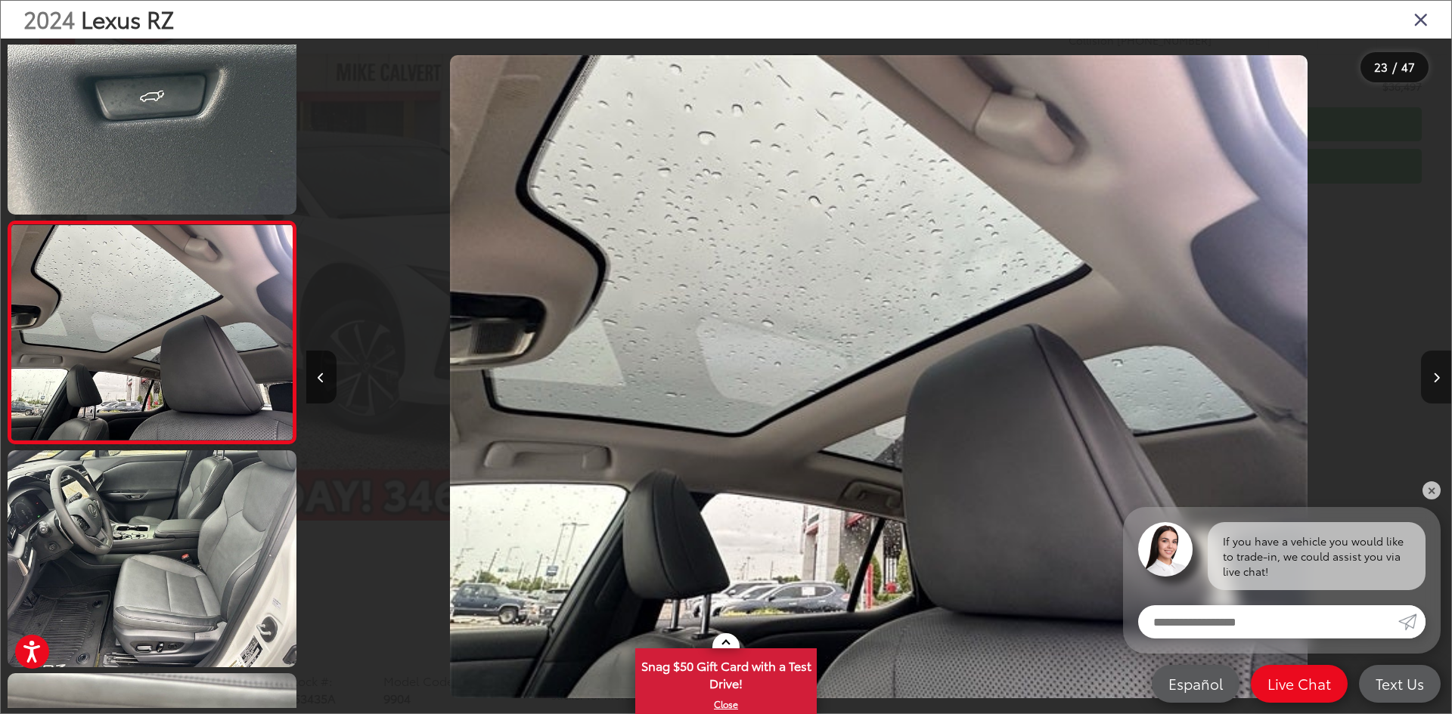
click at [1429, 381] on button "Next image" at bounding box center [1436, 377] width 30 height 53
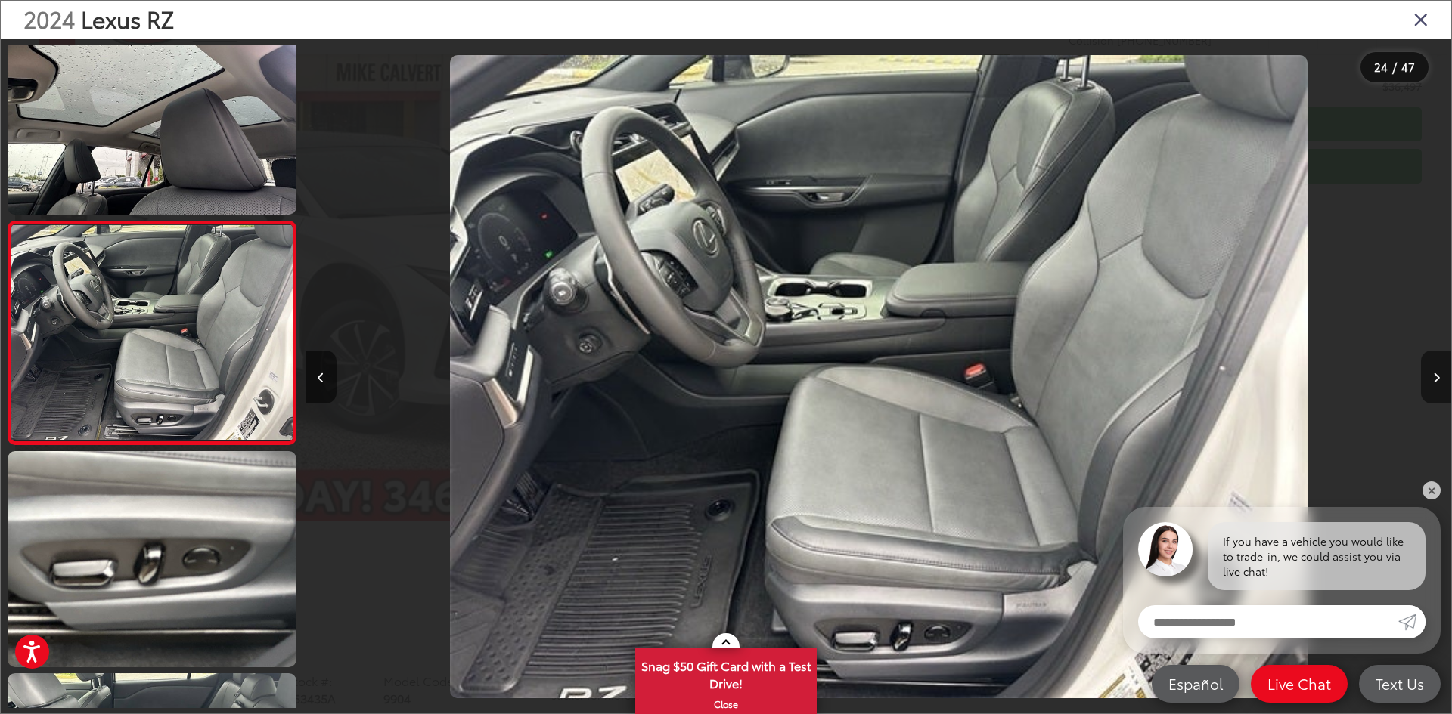
click at [1429, 380] on button "Next image" at bounding box center [1436, 377] width 30 height 53
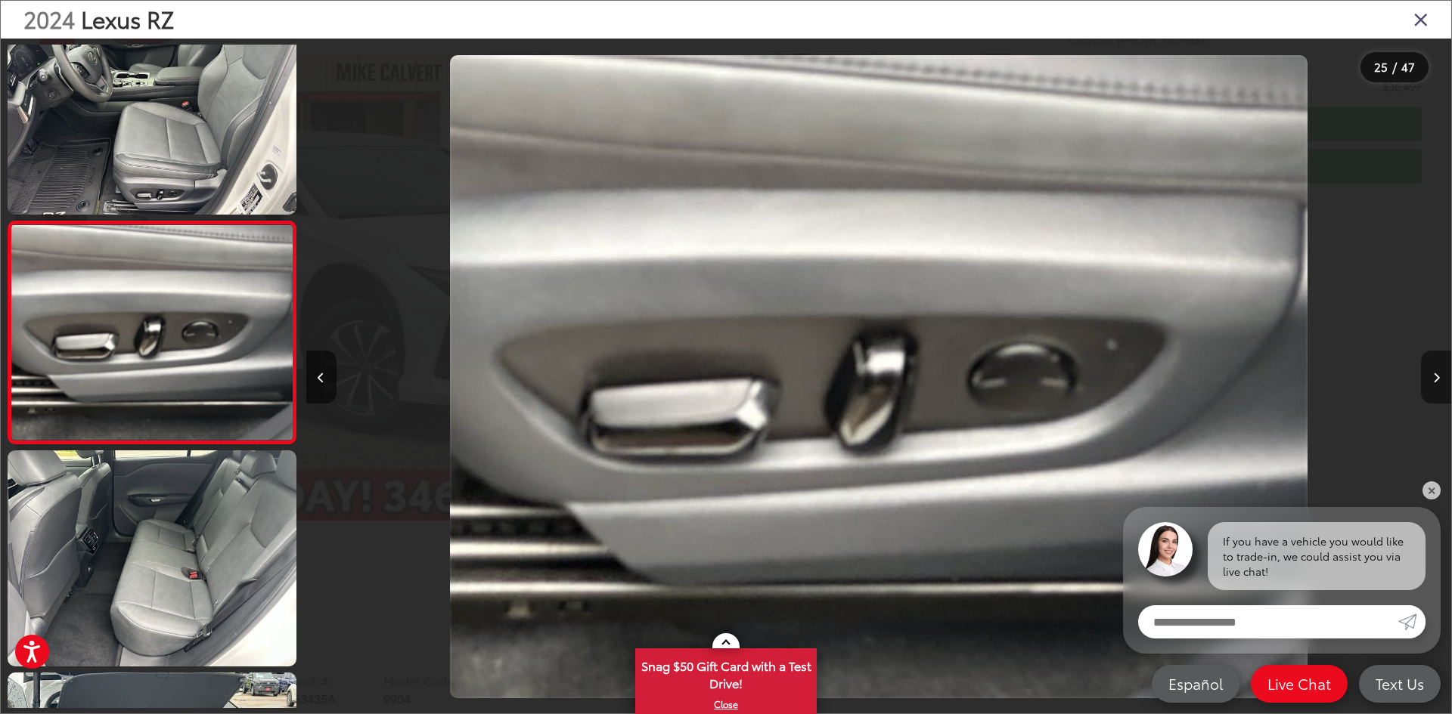
click at [1430, 379] on button "Next image" at bounding box center [1436, 377] width 30 height 53
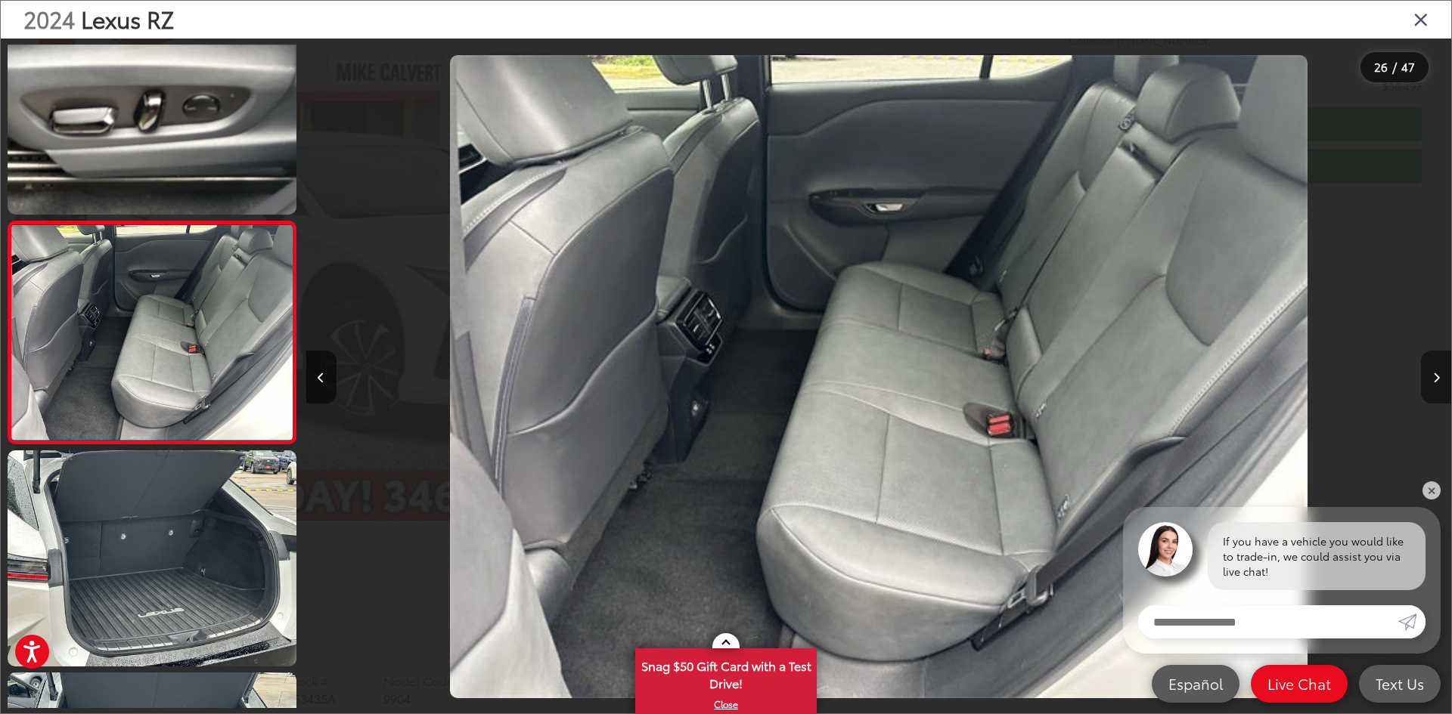
click at [1430, 379] on button "Next image" at bounding box center [1436, 377] width 30 height 53
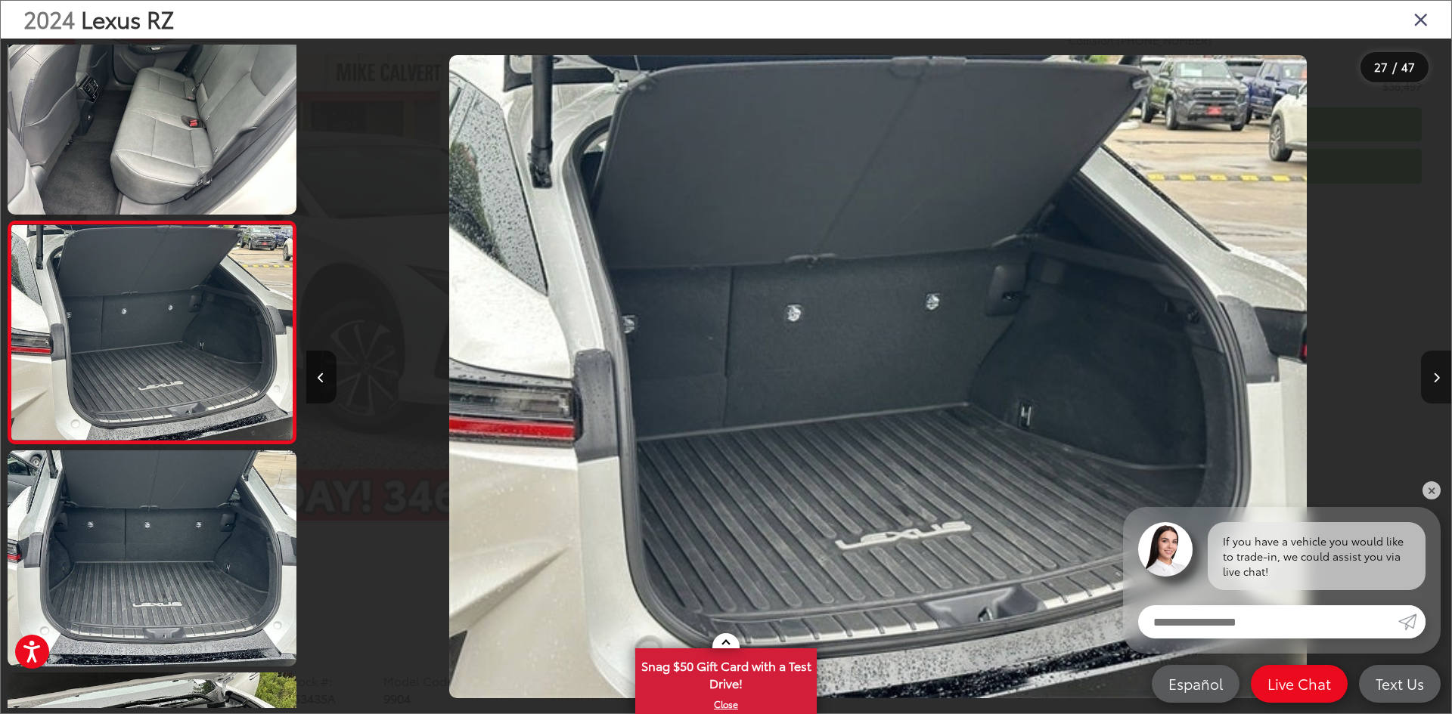
click at [1429, 379] on button "Next image" at bounding box center [1436, 377] width 30 height 53
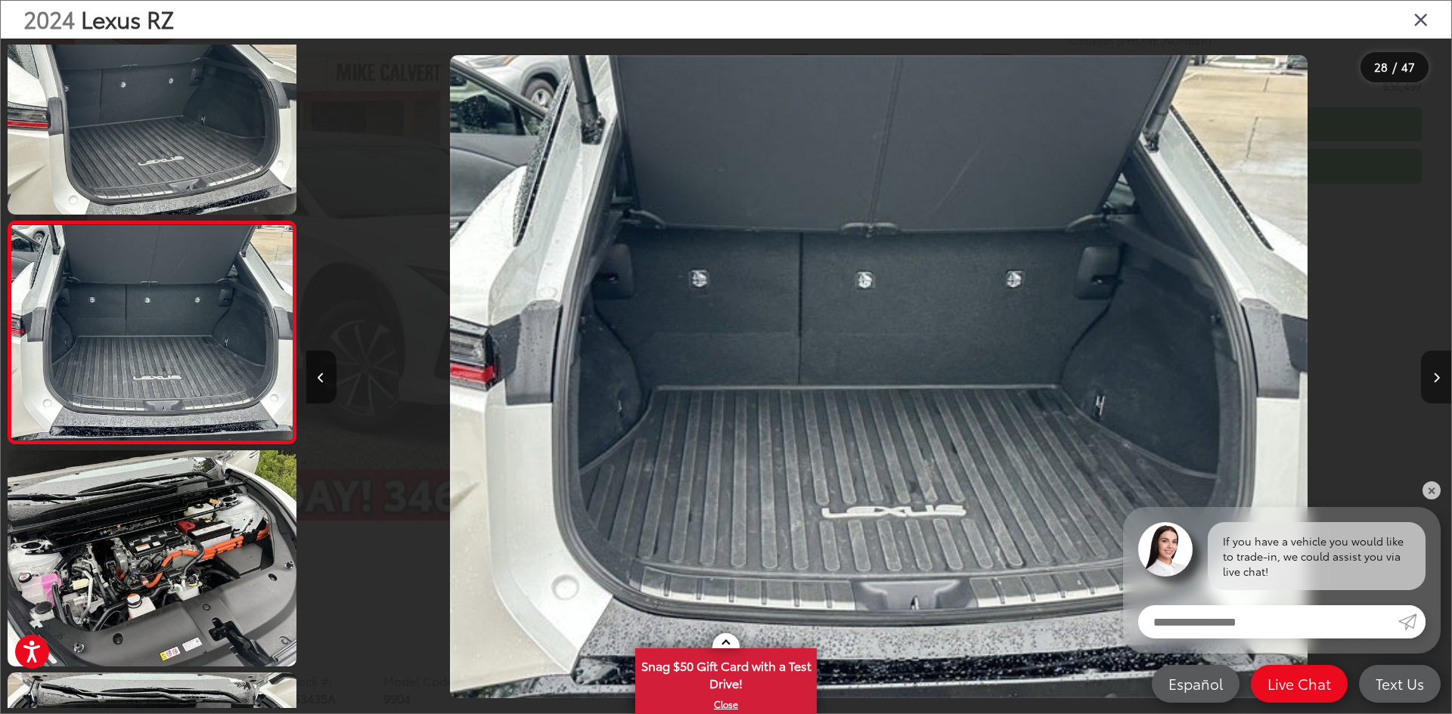
click at [1429, 379] on button "Next image" at bounding box center [1436, 377] width 30 height 53
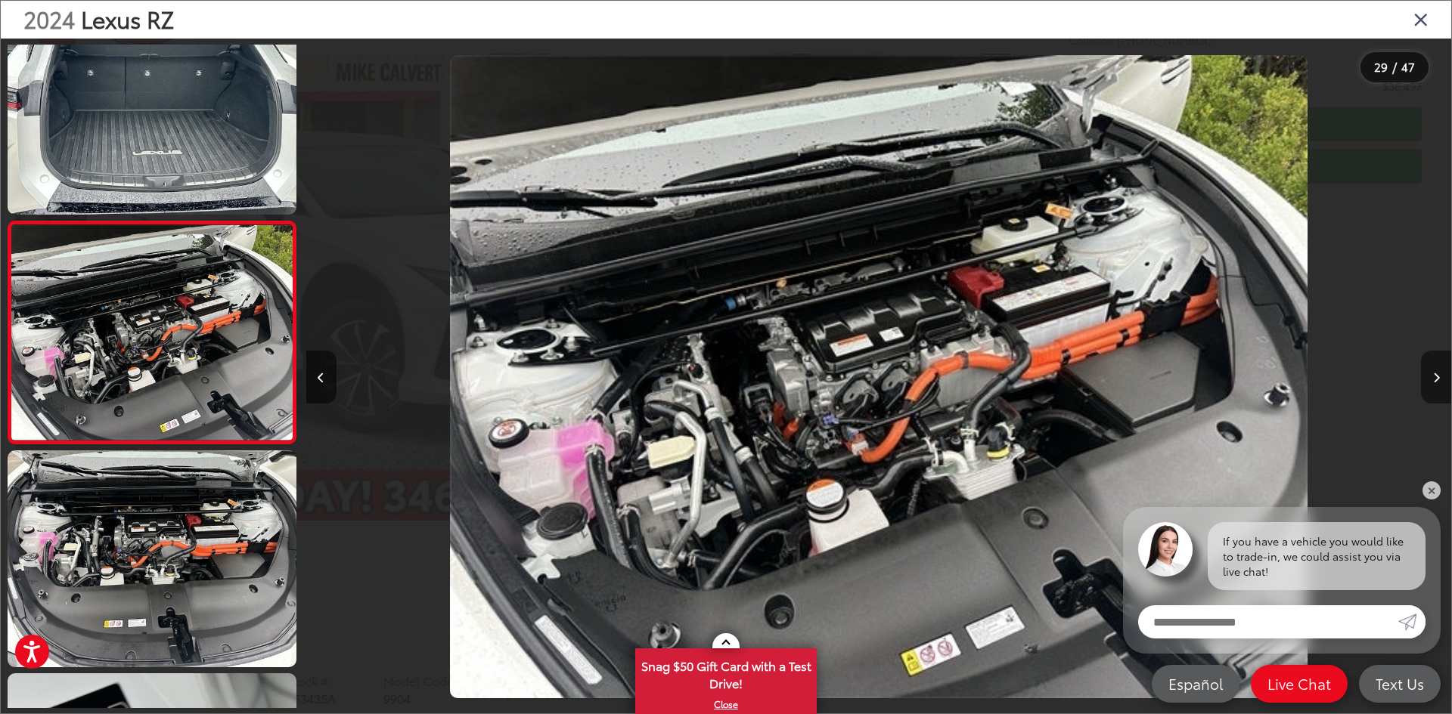
click at [1429, 379] on button "Next image" at bounding box center [1436, 377] width 30 height 53
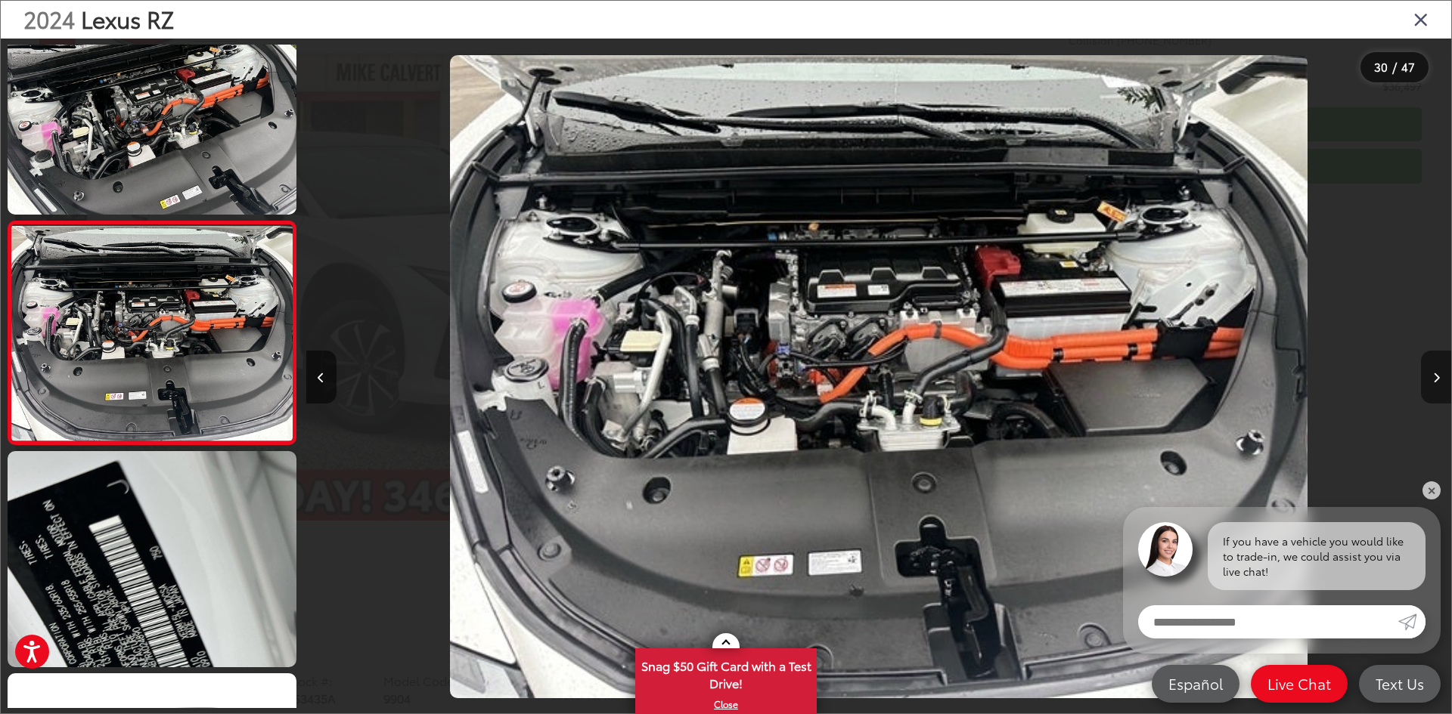
click at [1429, 379] on button "Next image" at bounding box center [1436, 377] width 30 height 53
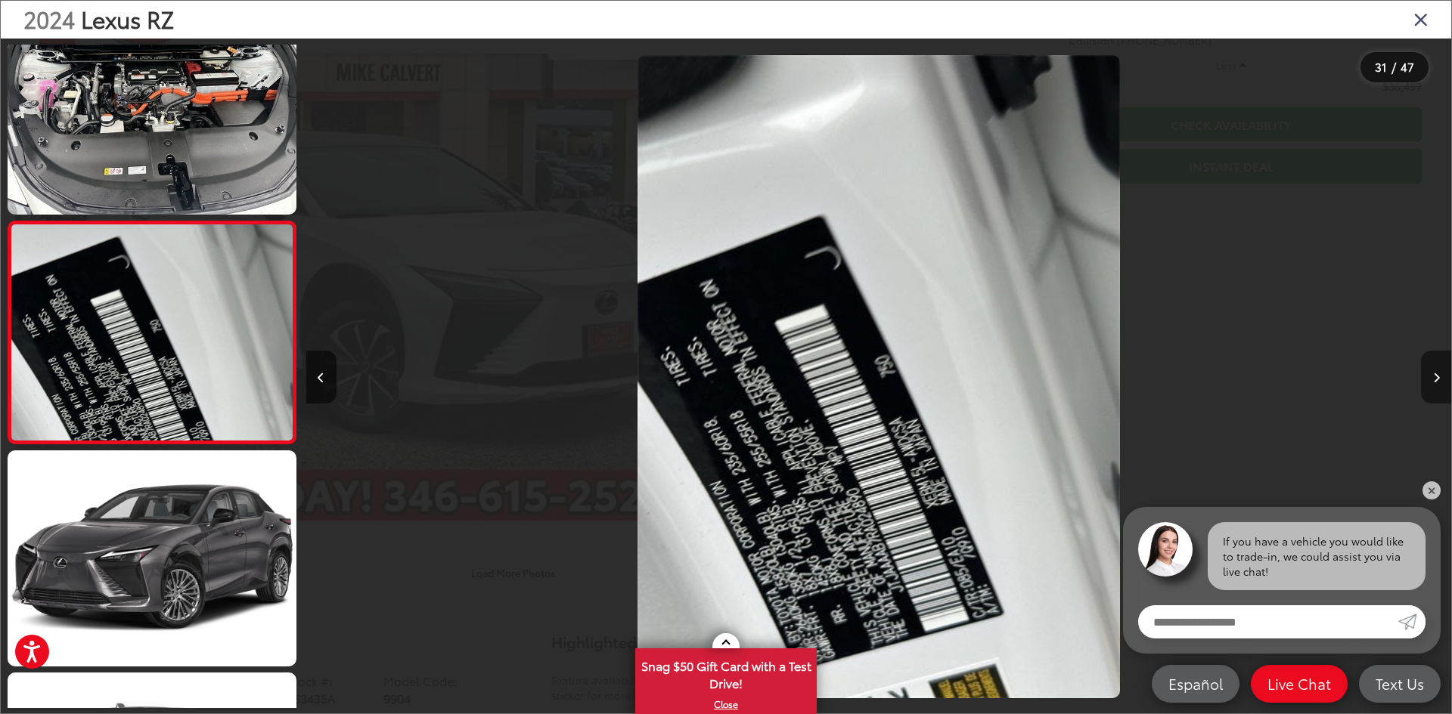
click at [1428, 379] on button "Next image" at bounding box center [1436, 377] width 30 height 53
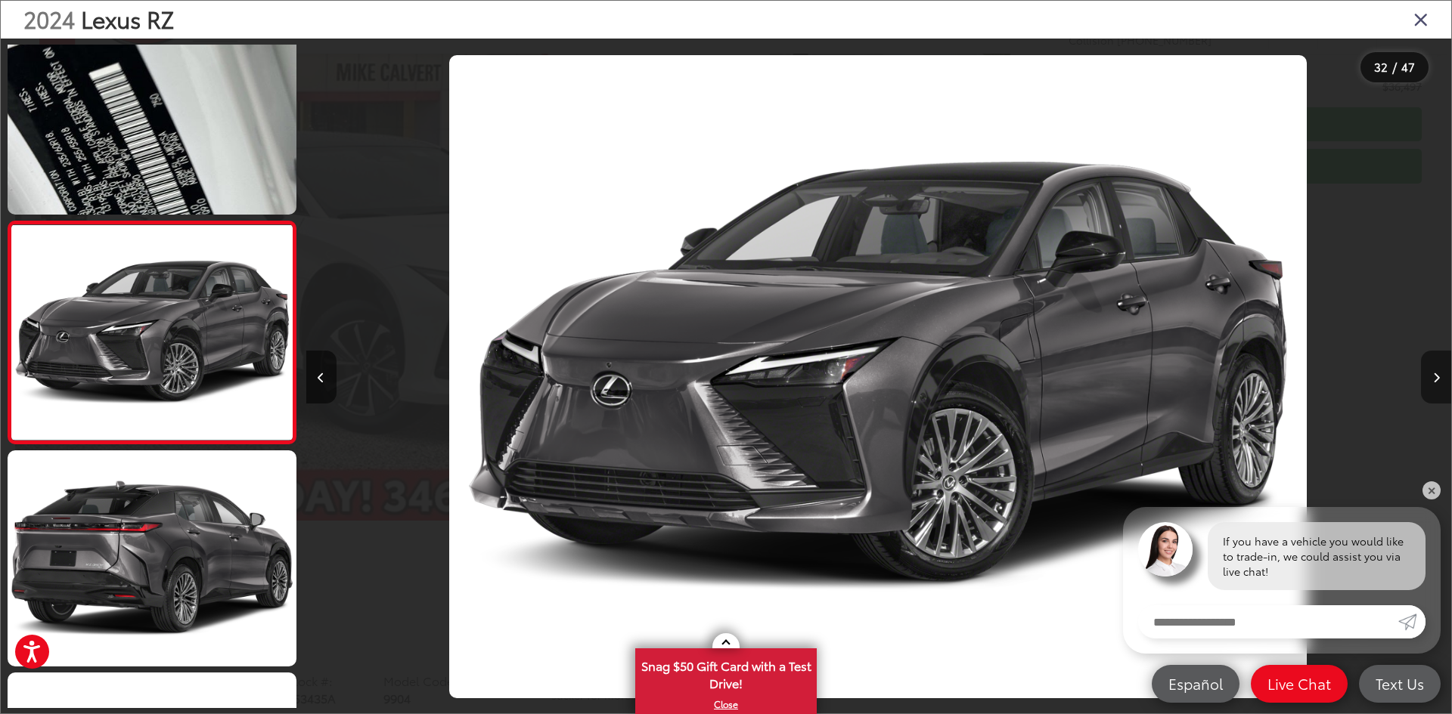
click at [1428, 379] on button "Next image" at bounding box center [1436, 377] width 30 height 53
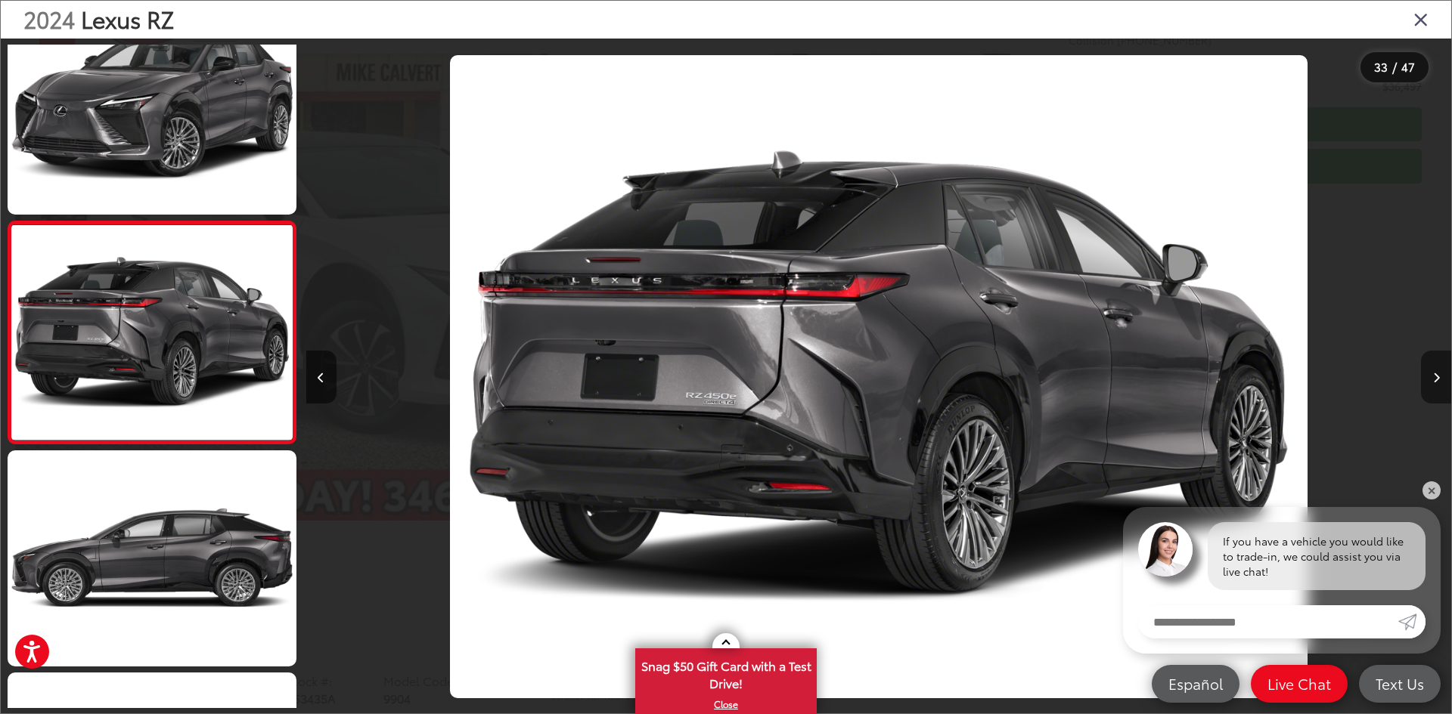
click at [1428, 379] on button "Next image" at bounding box center [1436, 377] width 30 height 53
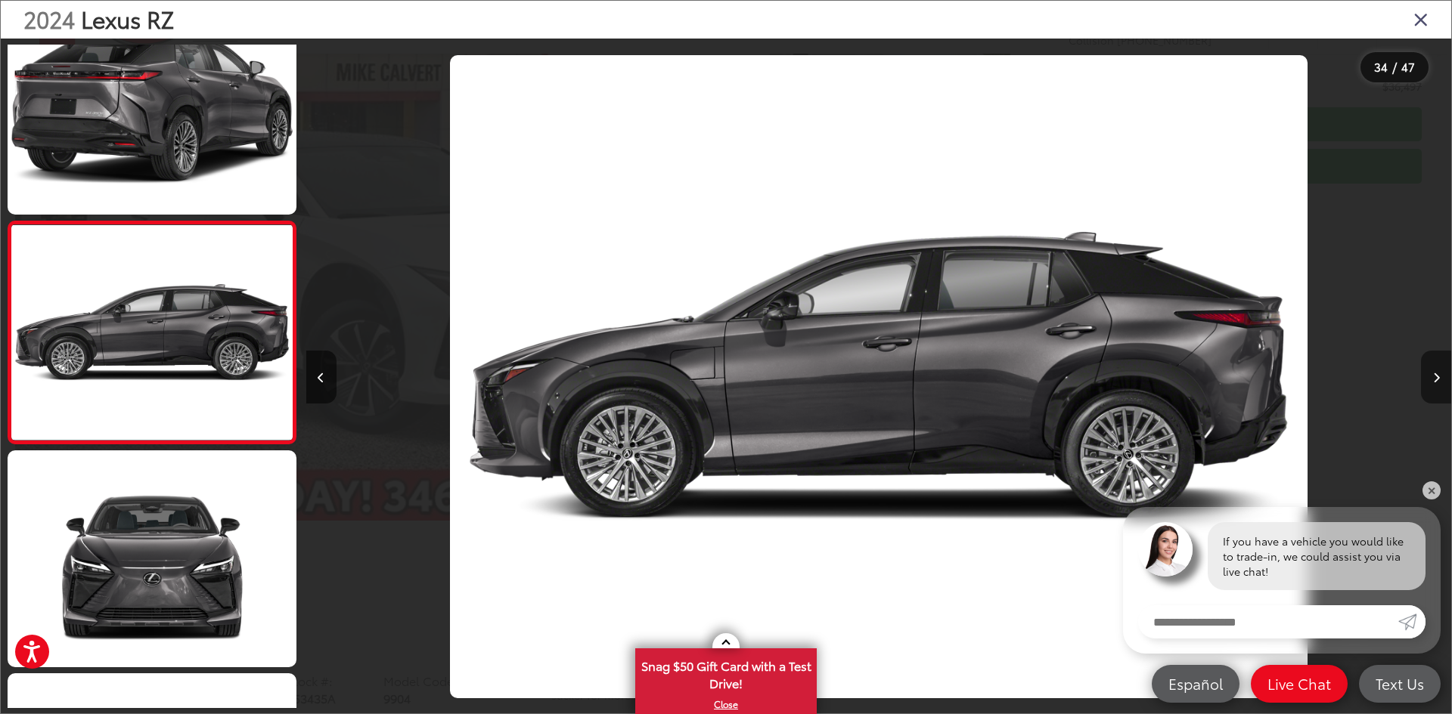
click at [1428, 379] on button "Next image" at bounding box center [1436, 377] width 30 height 53
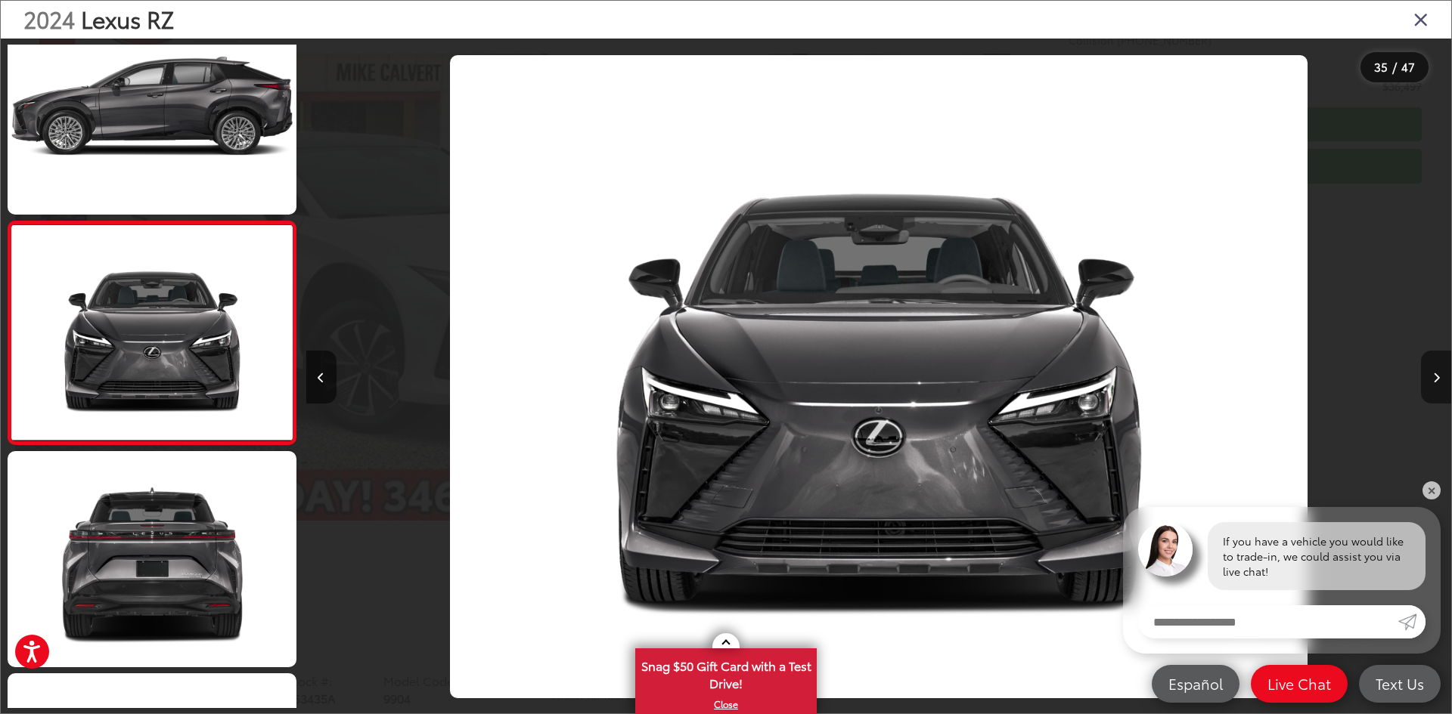
click at [1428, 379] on button "Next image" at bounding box center [1436, 377] width 30 height 53
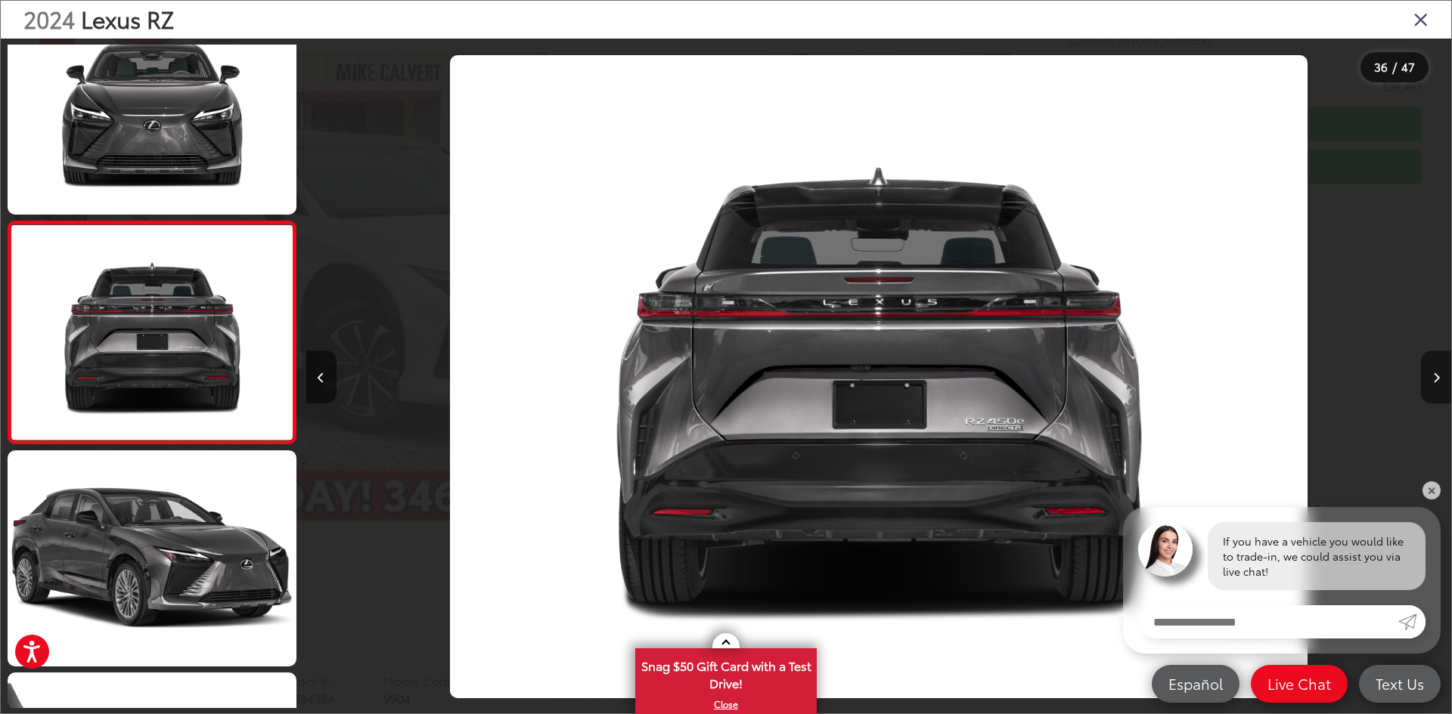
click at [1428, 379] on button "Next image" at bounding box center [1436, 377] width 30 height 53
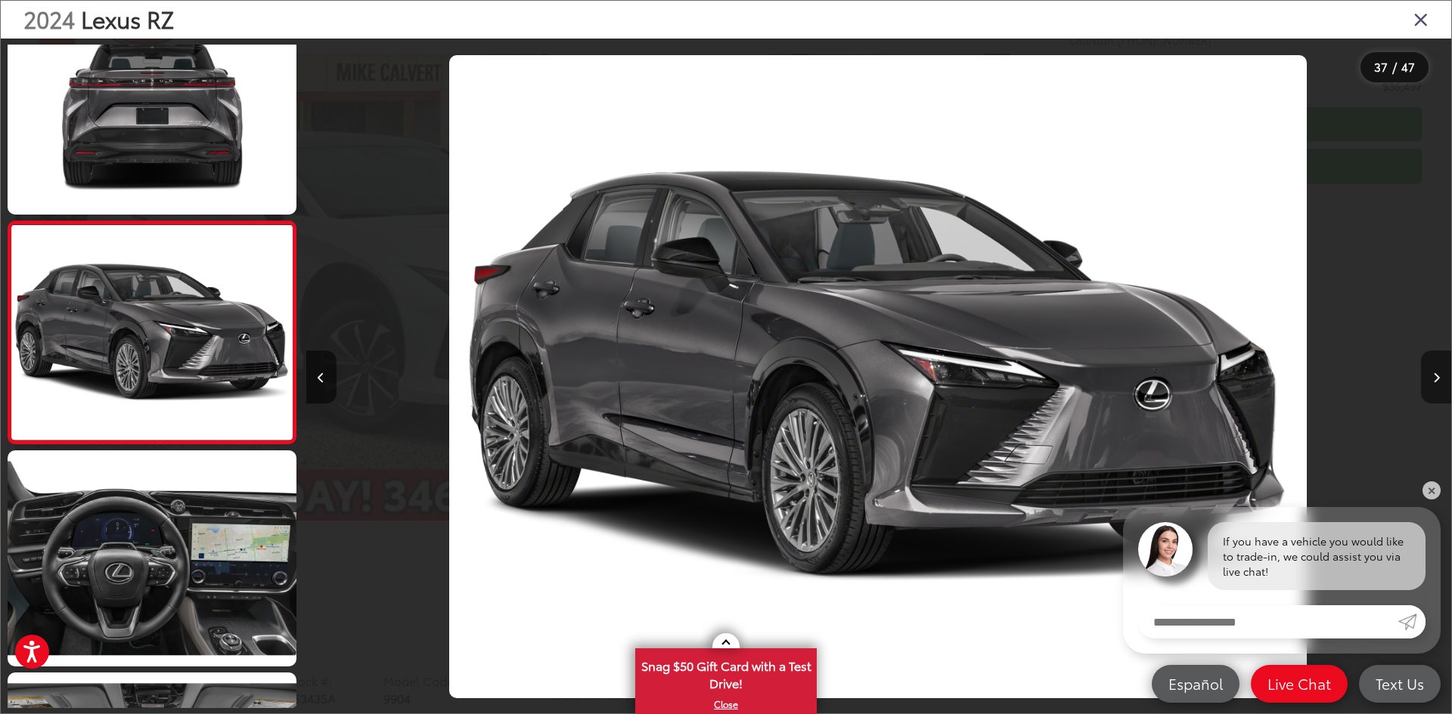
click at [1428, 379] on button "Next image" at bounding box center [1436, 377] width 30 height 53
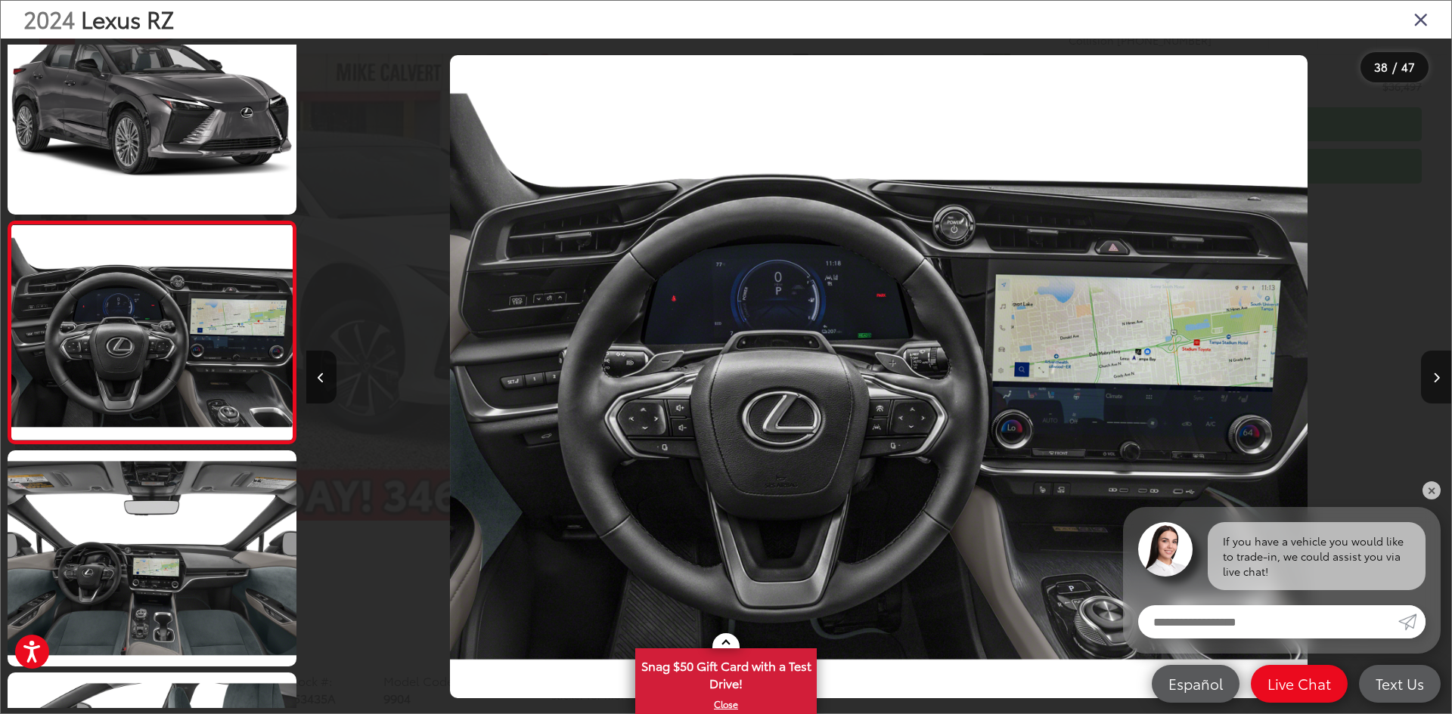
click at [1420, 8] on div "2024 Lexus RZ" at bounding box center [726, 20] width 1450 height 38
click at [1417, 15] on icon "Close gallery" at bounding box center [1420, 19] width 15 height 20
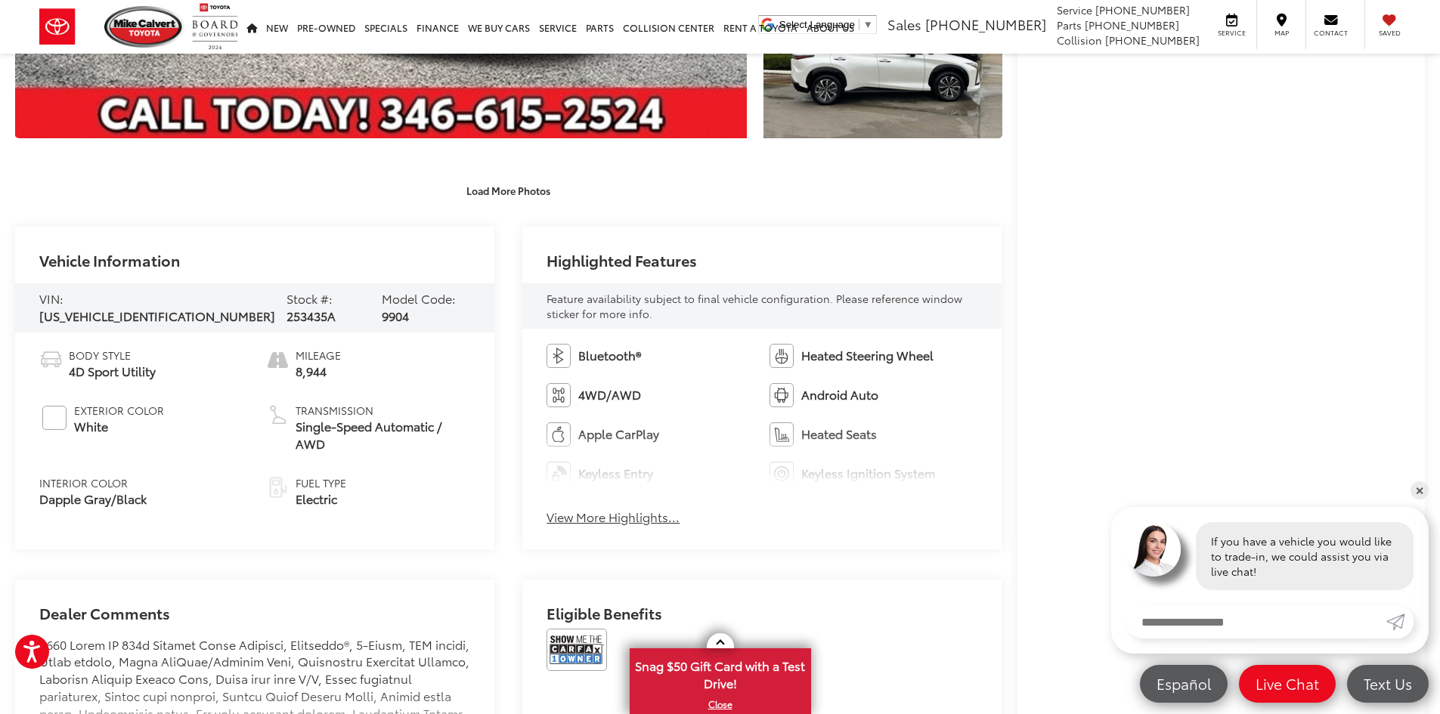
click at [627, 522] on button "View More Highlights..." at bounding box center [613, 517] width 133 height 17
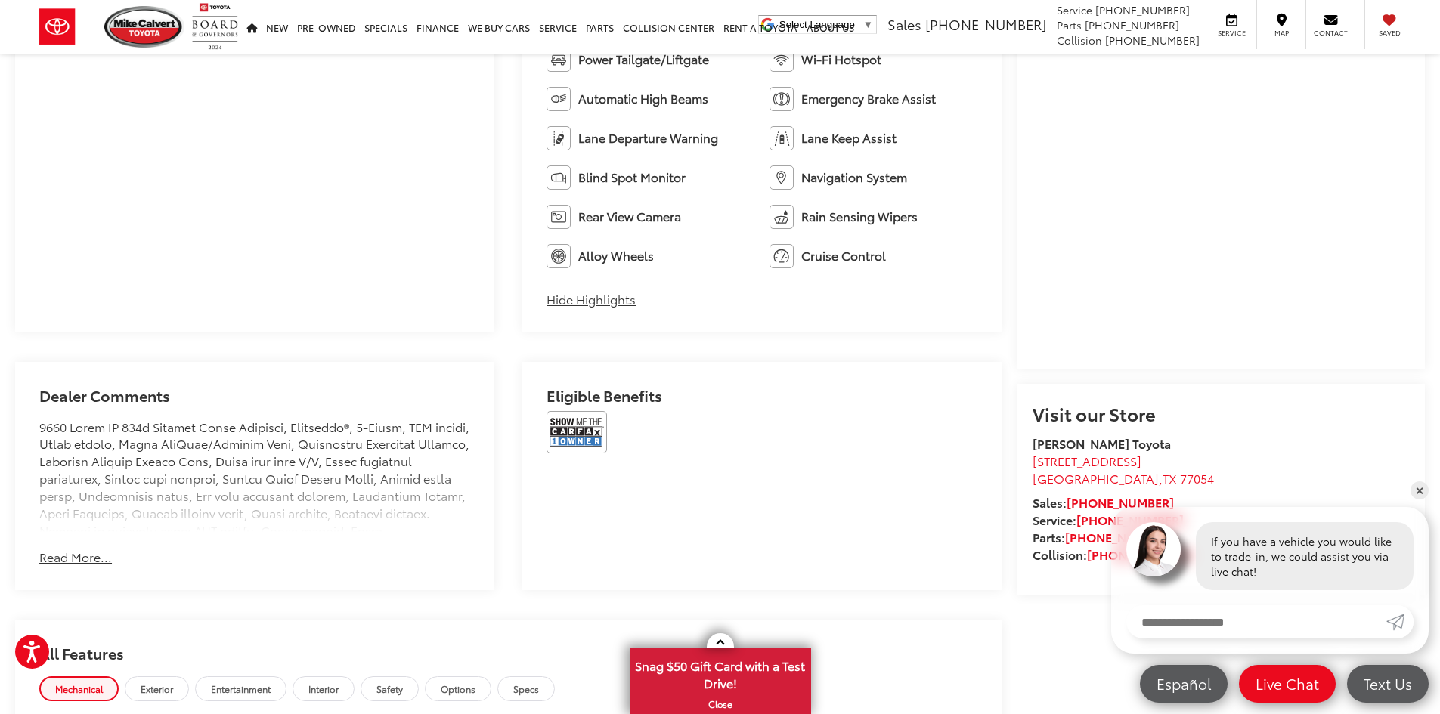
click at [88, 563] on button "Read More..." at bounding box center [75, 557] width 73 height 17
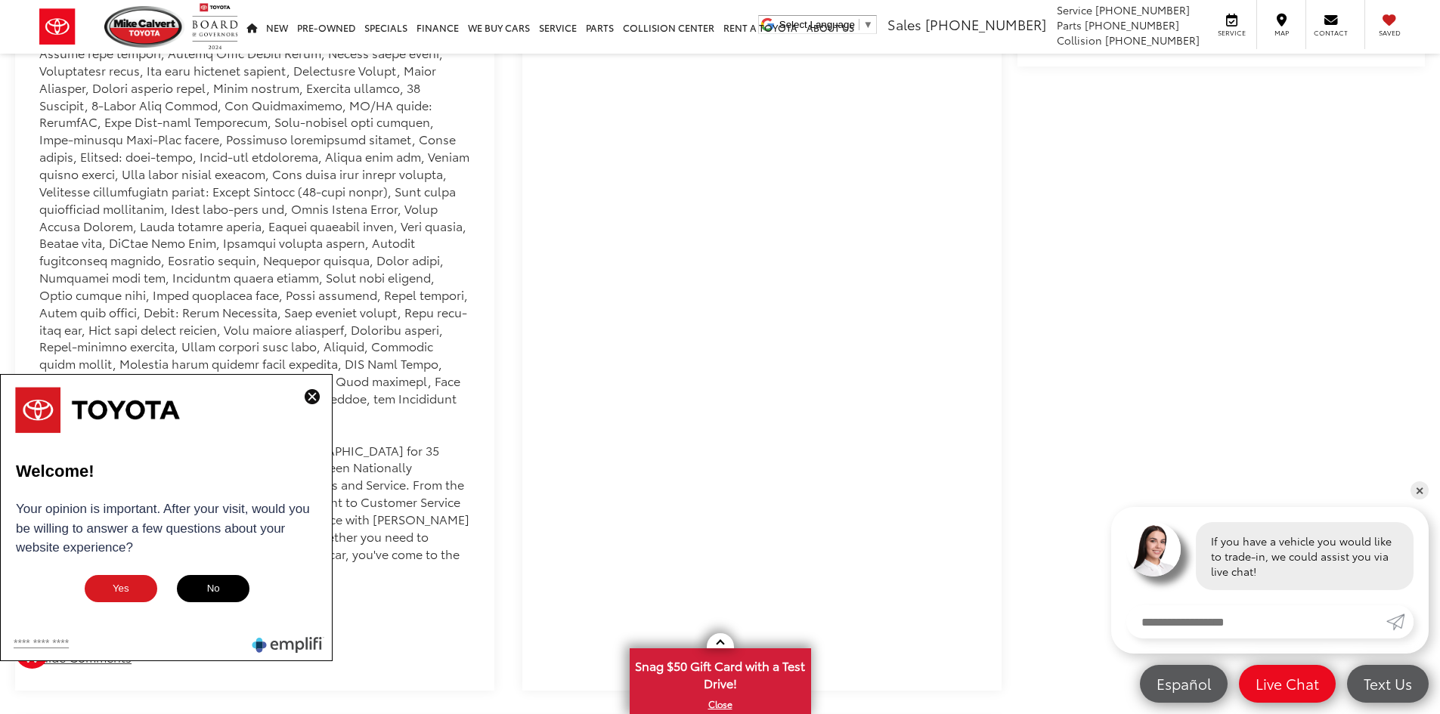
click at [311, 391] on img at bounding box center [312, 396] width 15 height 15
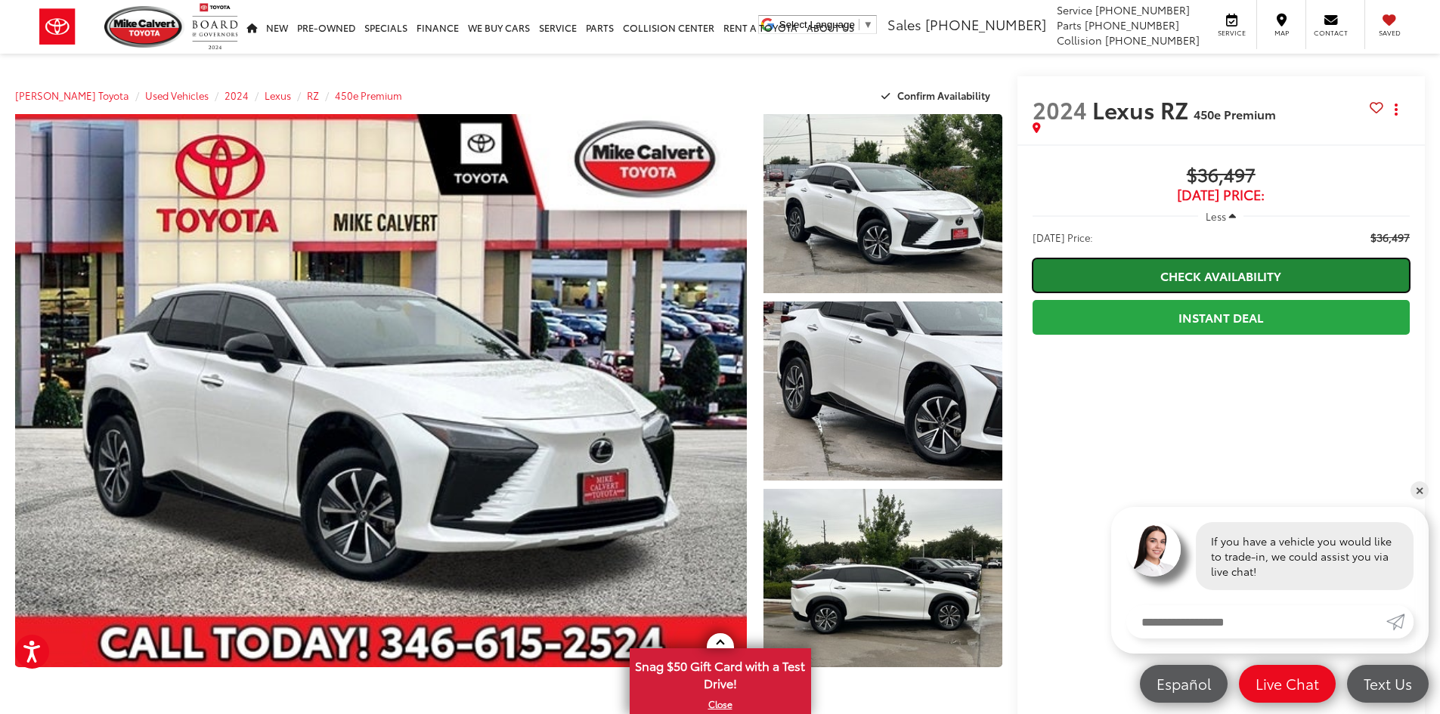
click at [1306, 272] on link "Check Availability" at bounding box center [1221, 276] width 377 height 34
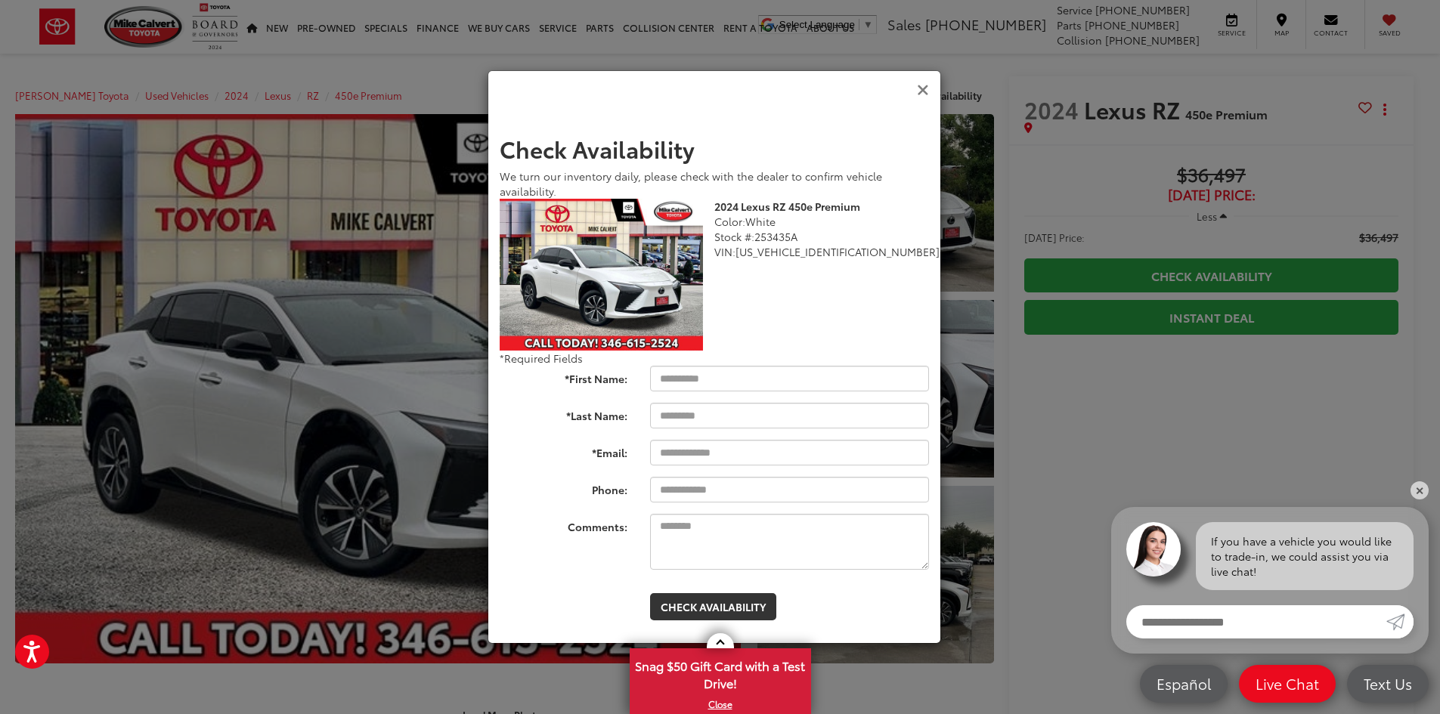
click at [921, 86] on icon "Close" at bounding box center [923, 90] width 12 height 16
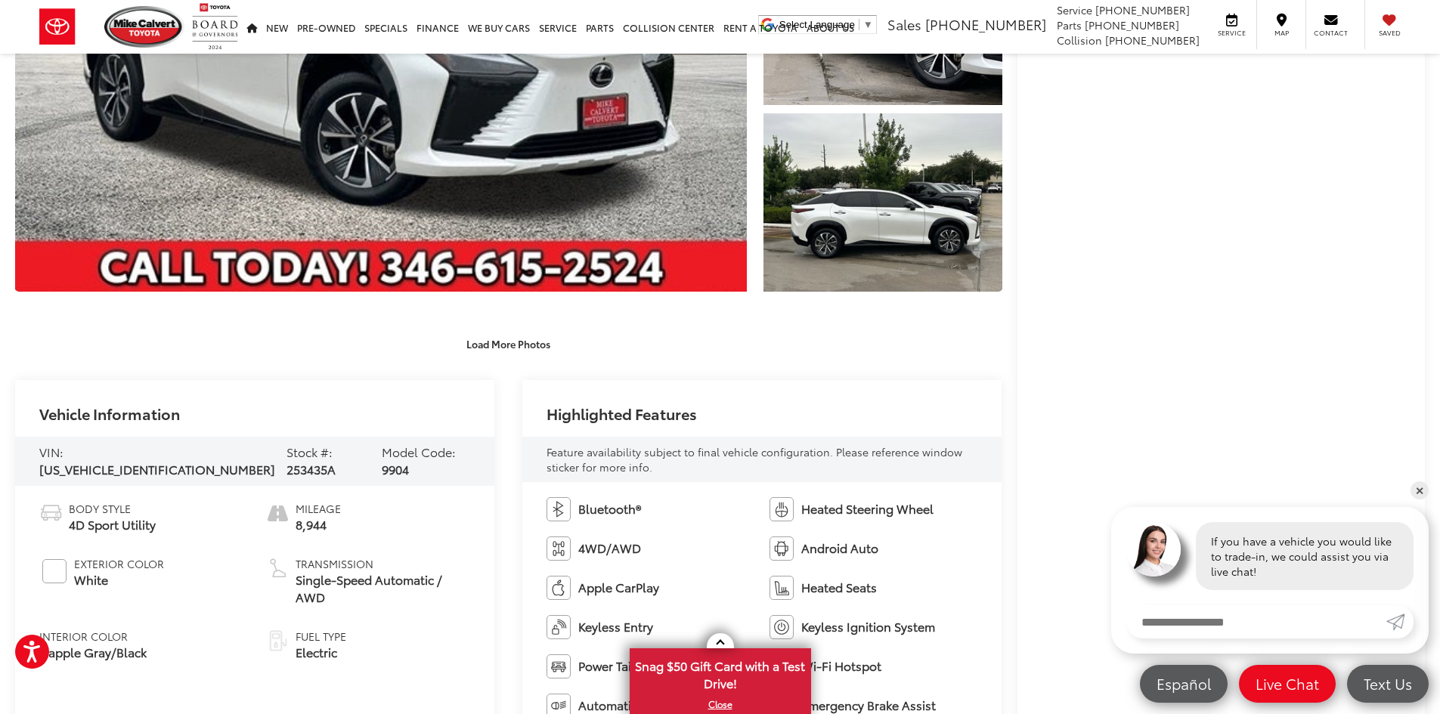
scroll to position [151, 0]
